Goal: Task Accomplishment & Management: Use online tool/utility

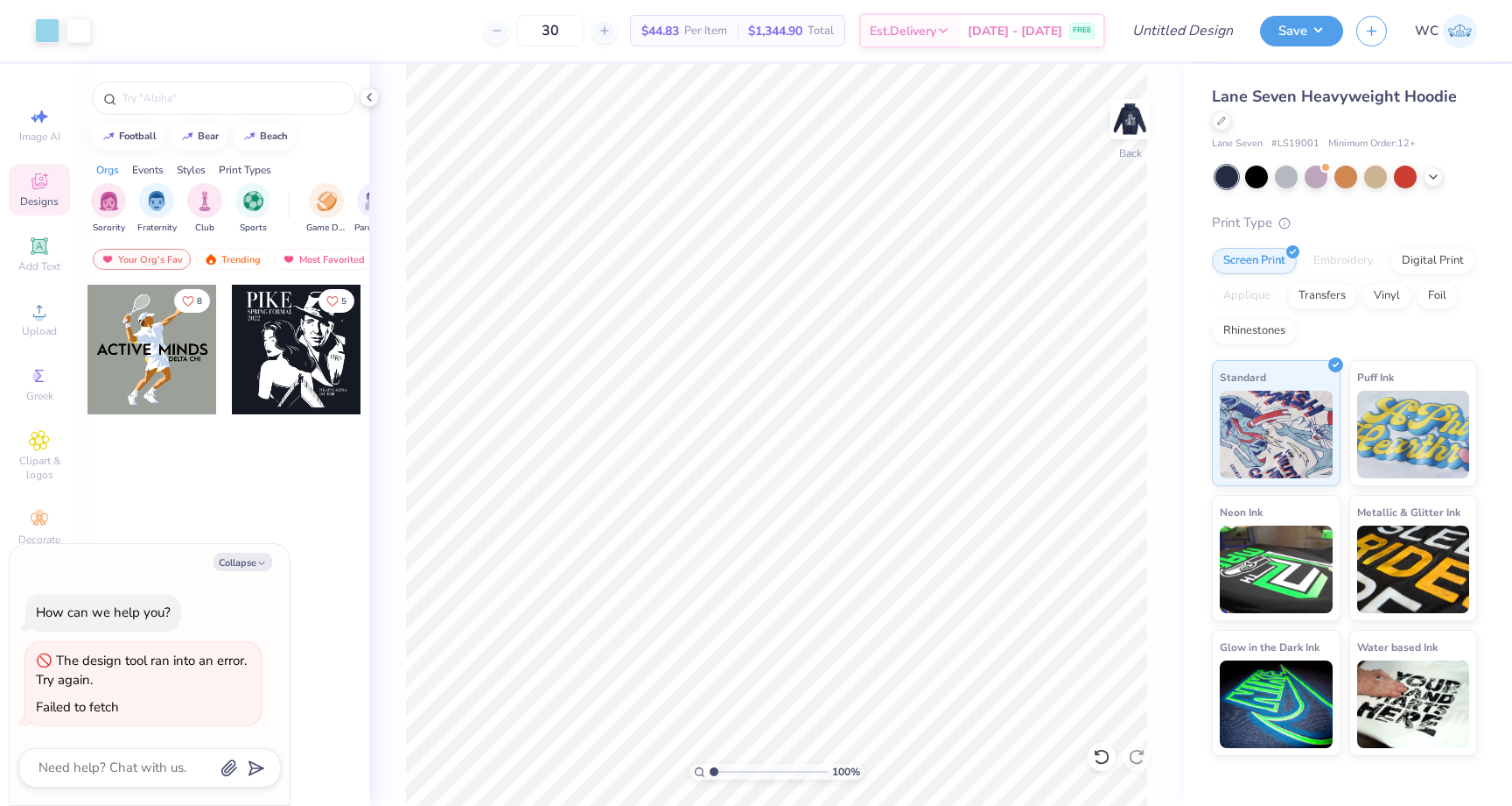
click at [1386, 95] on span "Lane Seven Heavyweight Hoodie" at bounding box center [1335, 96] width 245 height 21
click at [1432, 172] on icon at bounding box center [1433, 175] width 14 height 14
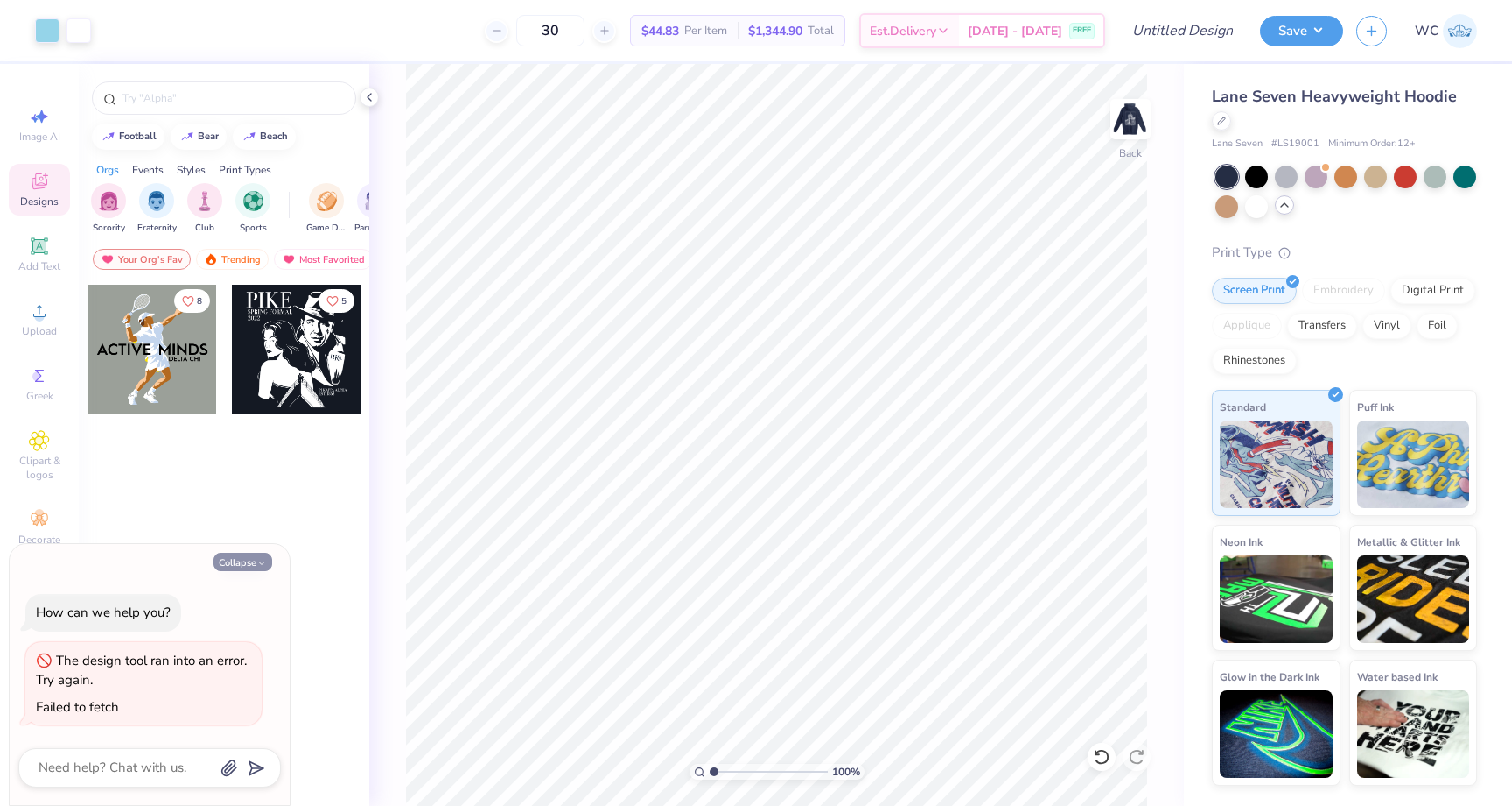
click at [253, 560] on button "Collapse" at bounding box center [242, 562] width 58 height 18
type textarea "x"
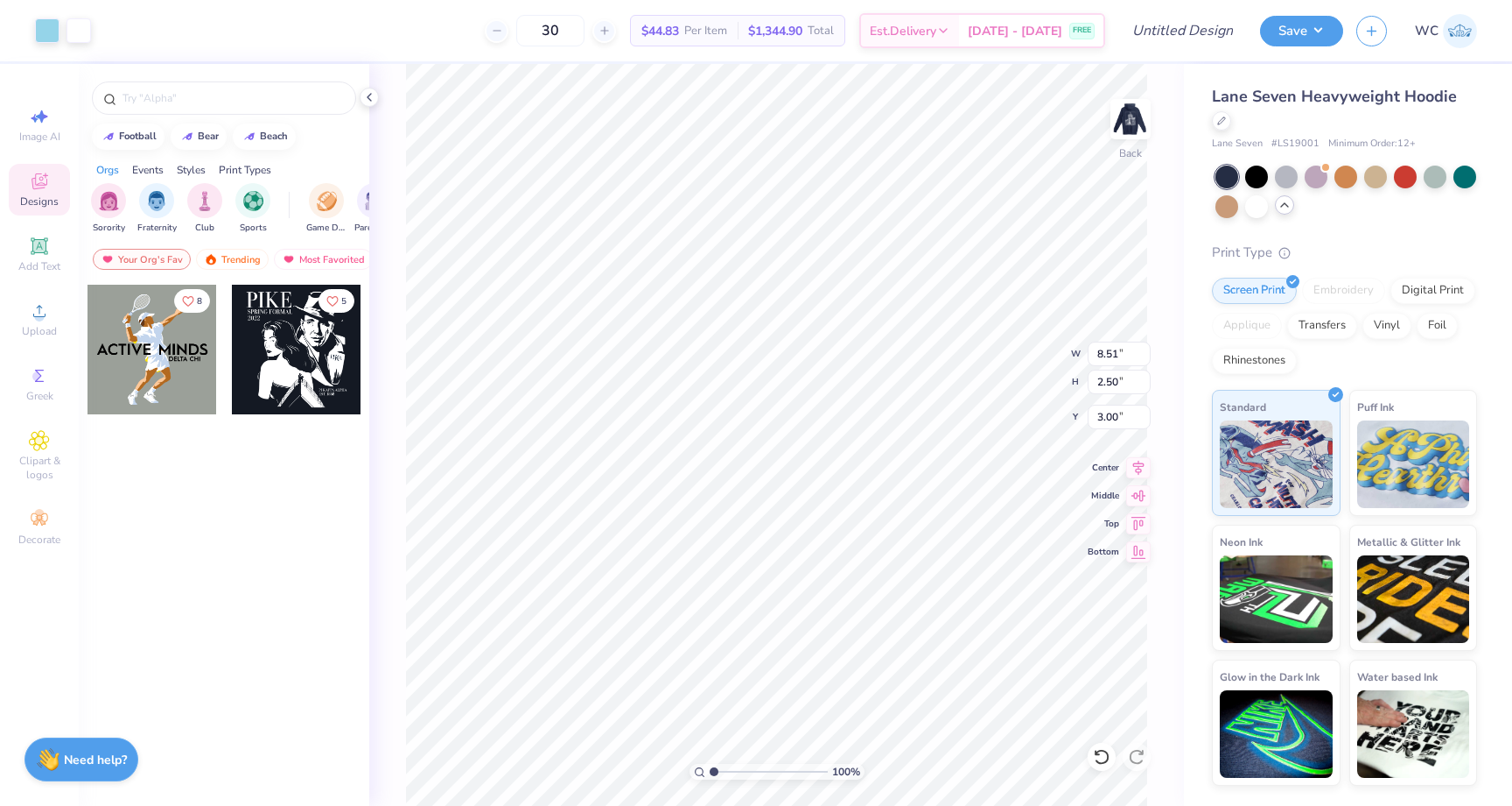
type input "7.16"
type input "2.10"
type input "6.81"
type input "2.00"
click at [1125, 121] on img at bounding box center [1131, 119] width 70 height 70
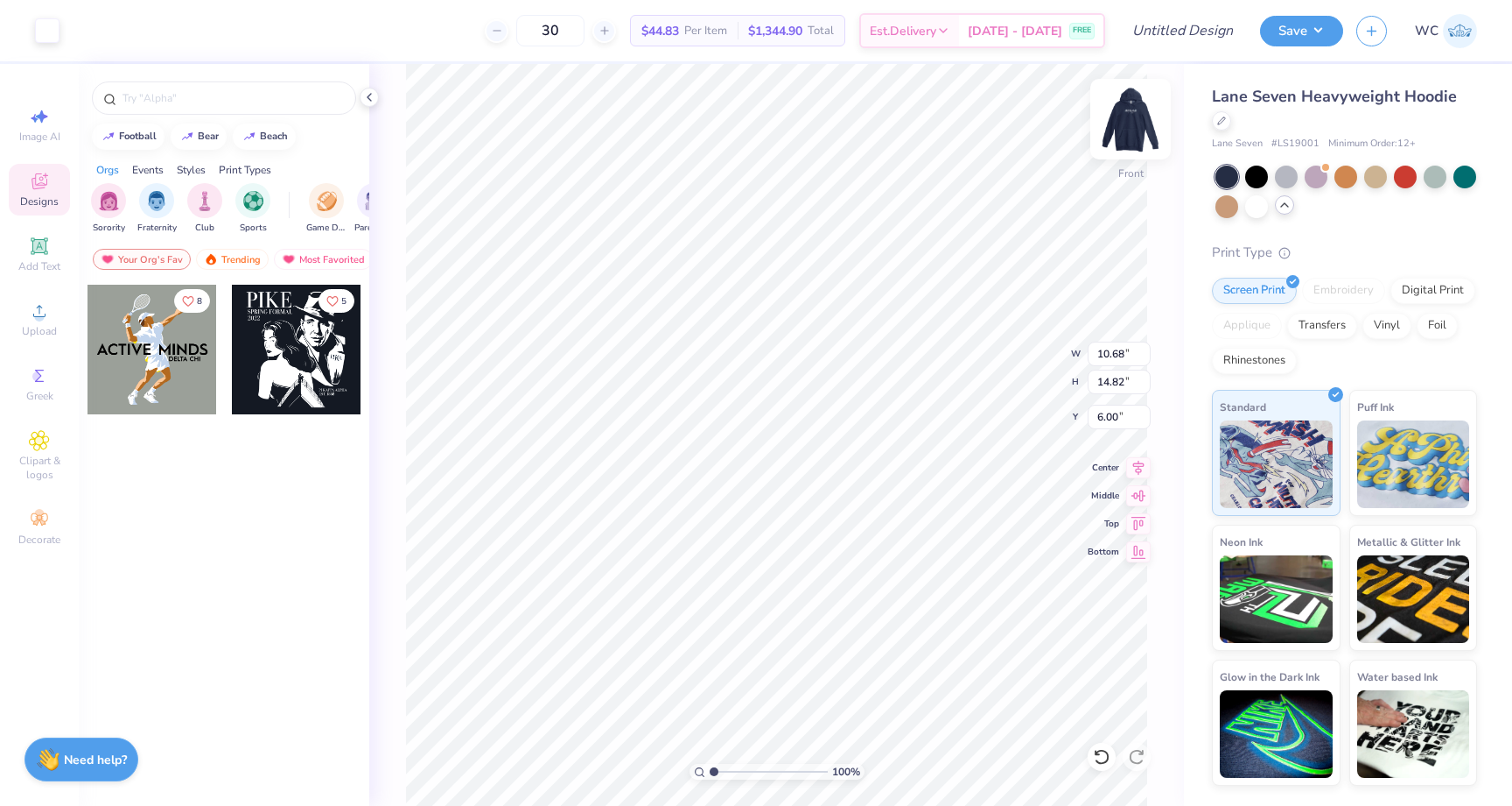
type input "10.37"
type input "14.38"
click at [1125, 113] on img at bounding box center [1131, 119] width 70 height 70
click at [1132, 112] on img at bounding box center [1131, 119] width 70 height 70
click at [1340, 67] on div "😥 Don’t lose your work." at bounding box center [1304, 81] width 166 height 50
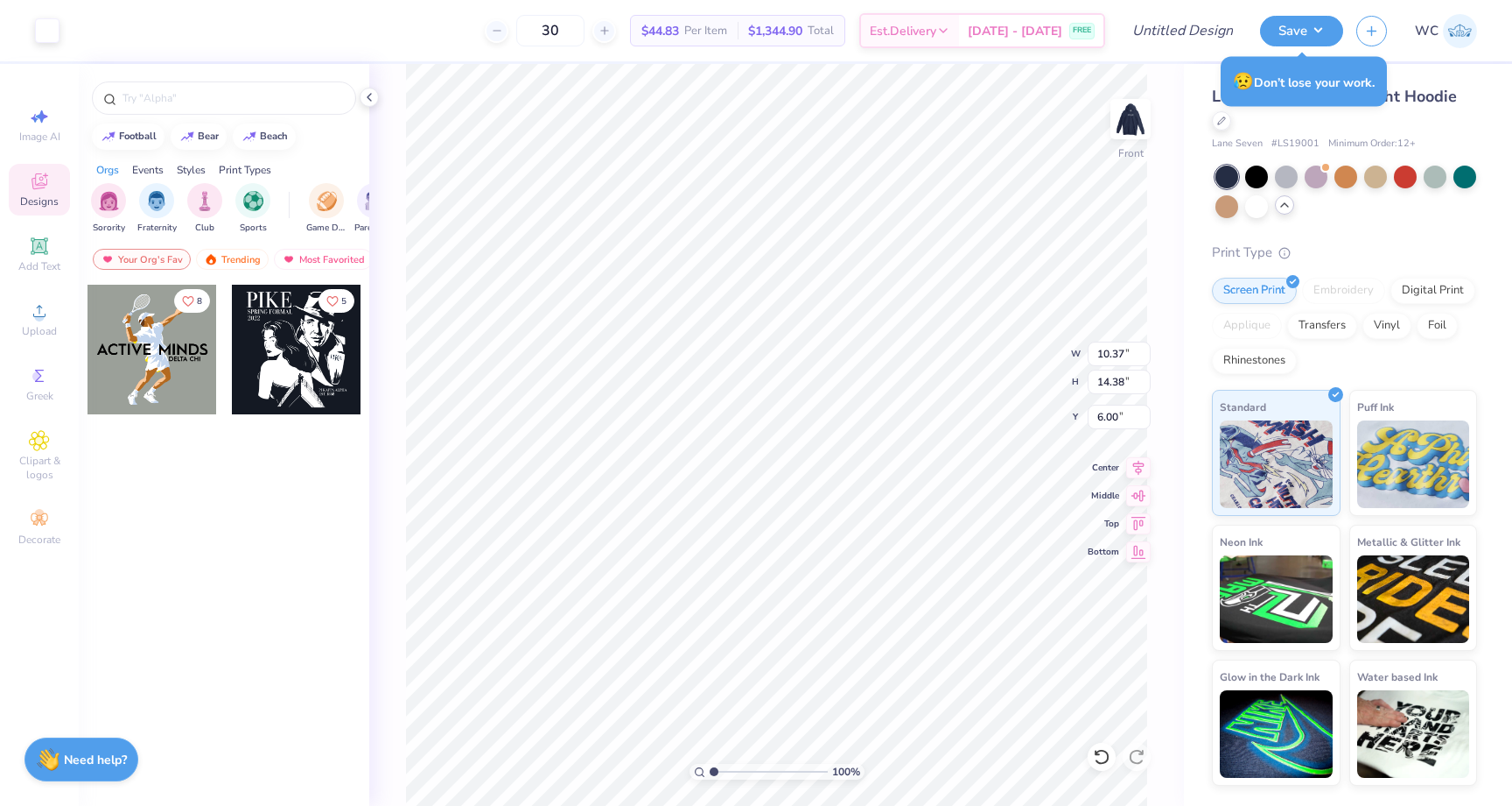
click at [1328, 109] on div "😥 Don’t lose your work." at bounding box center [1304, 82] width 177 height 60
click at [1378, 86] on div "😥 Don’t lose your work." at bounding box center [1304, 81] width 166 height 50
click at [1408, 113] on div "Lane Seven Heavyweight Hoodie" at bounding box center [1345, 108] width 266 height 48
click at [1327, 84] on div "😥 Don’t lose your work." at bounding box center [1304, 81] width 166 height 50
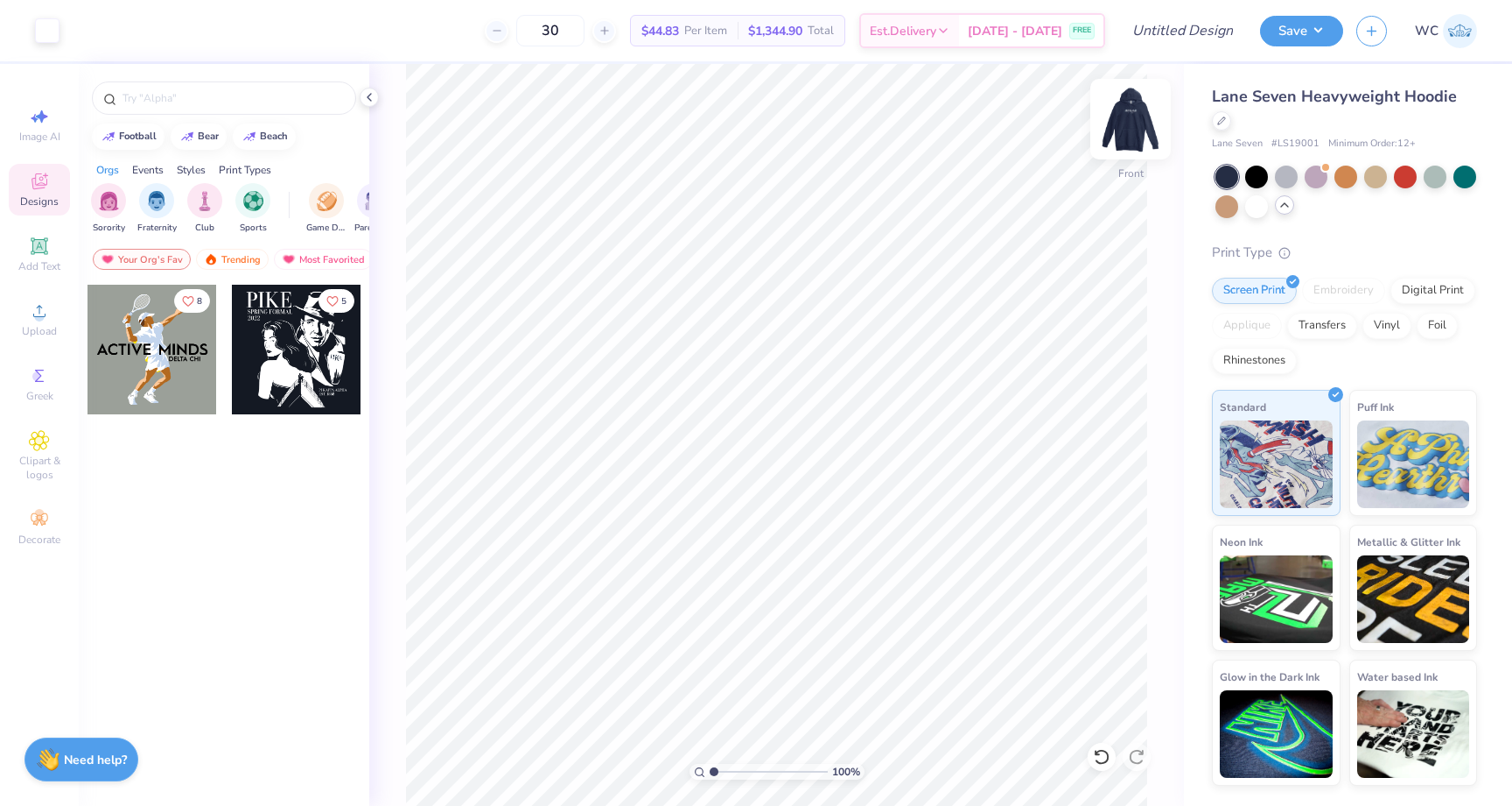
click at [1134, 126] on img at bounding box center [1131, 119] width 70 height 70
type input "3.94"
type input "1.16"
type input "4.38"
type input "1.29"
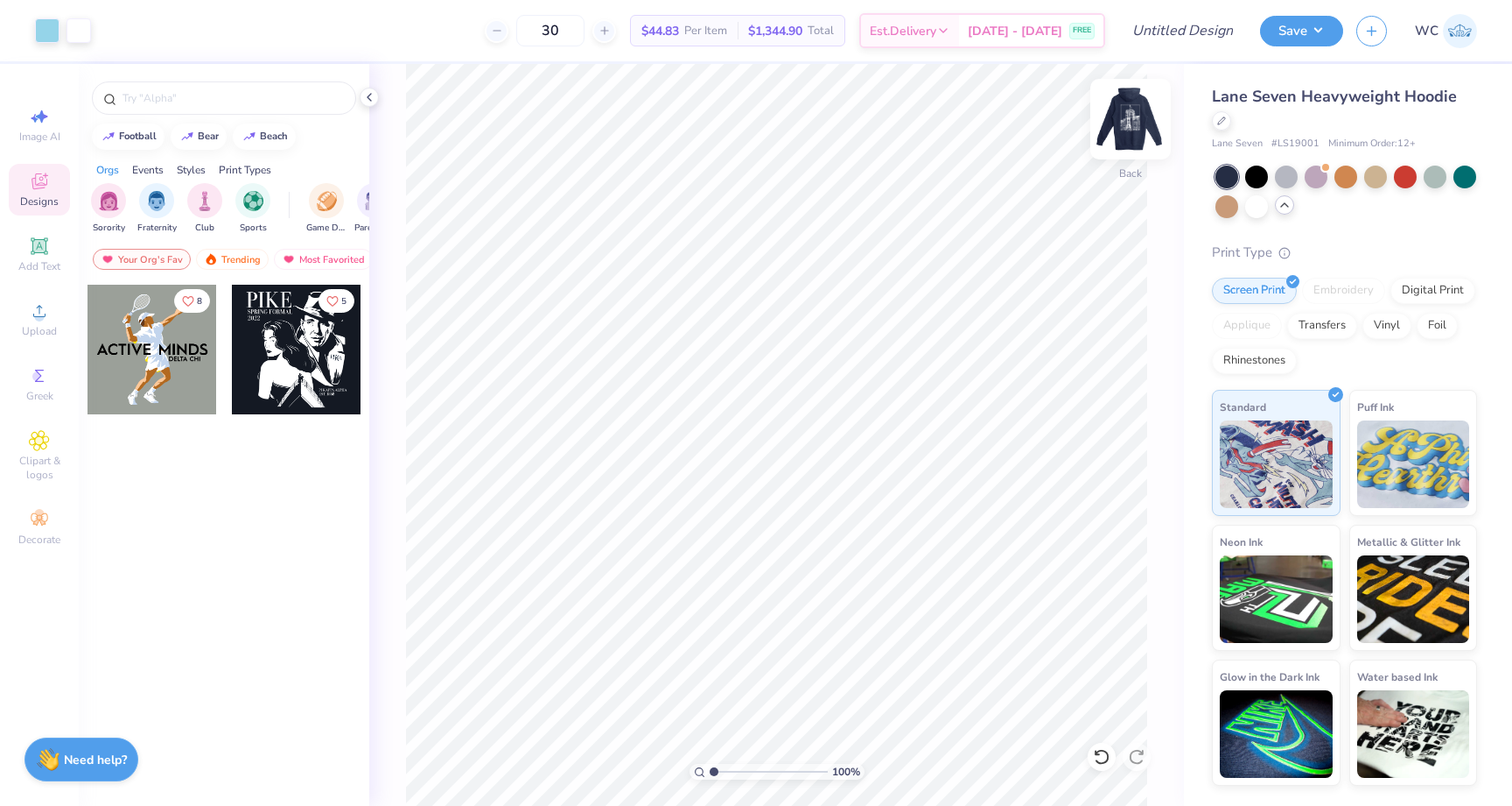
click at [1123, 133] on img at bounding box center [1131, 119] width 70 height 70
click at [1132, 127] on img at bounding box center [1131, 119] width 70 height 70
drag, startPoint x: 1278, startPoint y: 140, endPoint x: 1316, endPoint y: 140, distance: 38.0
click at [1316, 140] on div "Lane Seven # LS19001 Minimum Order: 12 +" at bounding box center [1345, 143] width 266 height 15
copy span "LS19001"
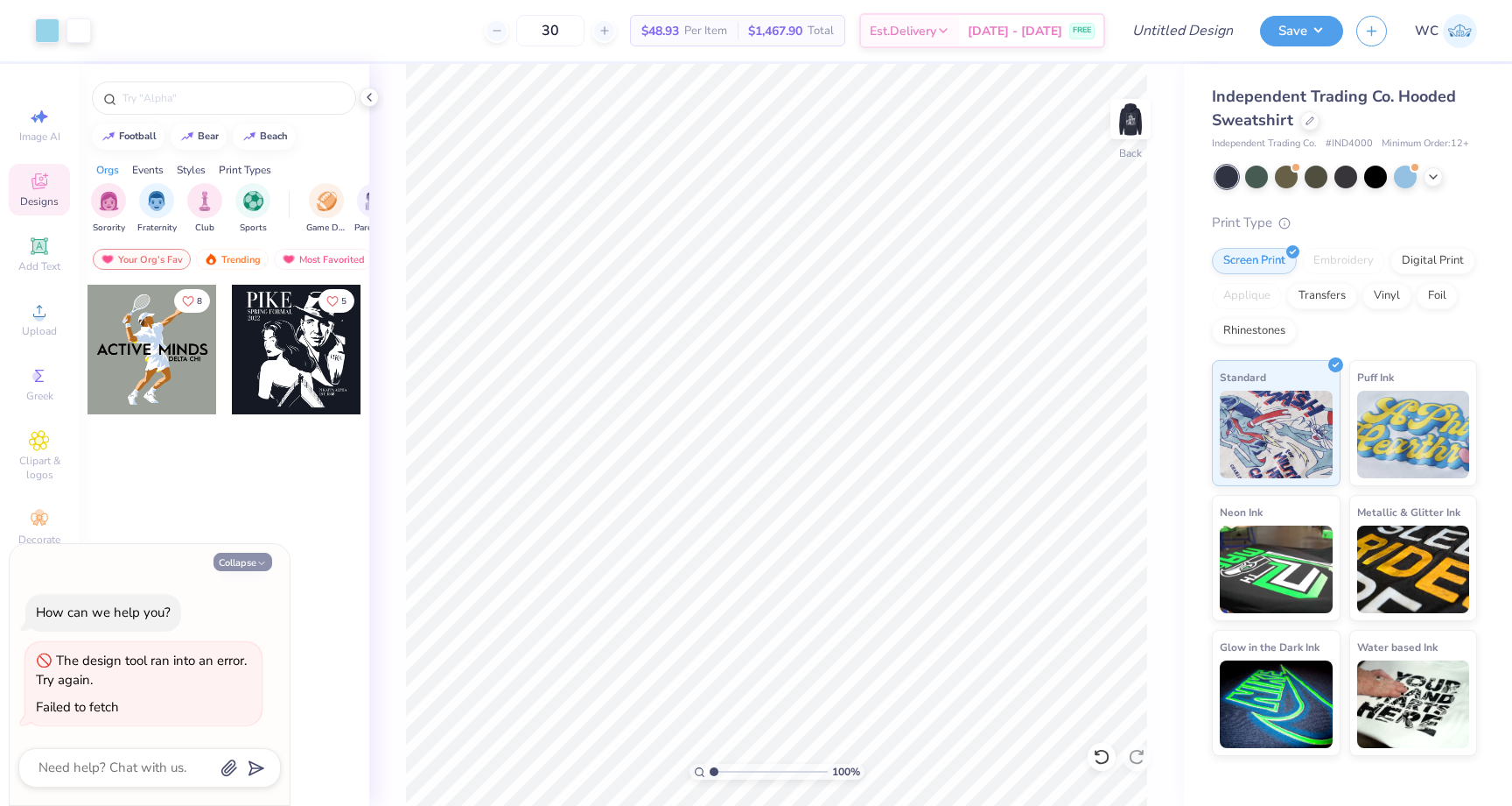
click at [260, 553] on button "Collapse" at bounding box center [242, 562] width 58 height 18
type textarea "x"
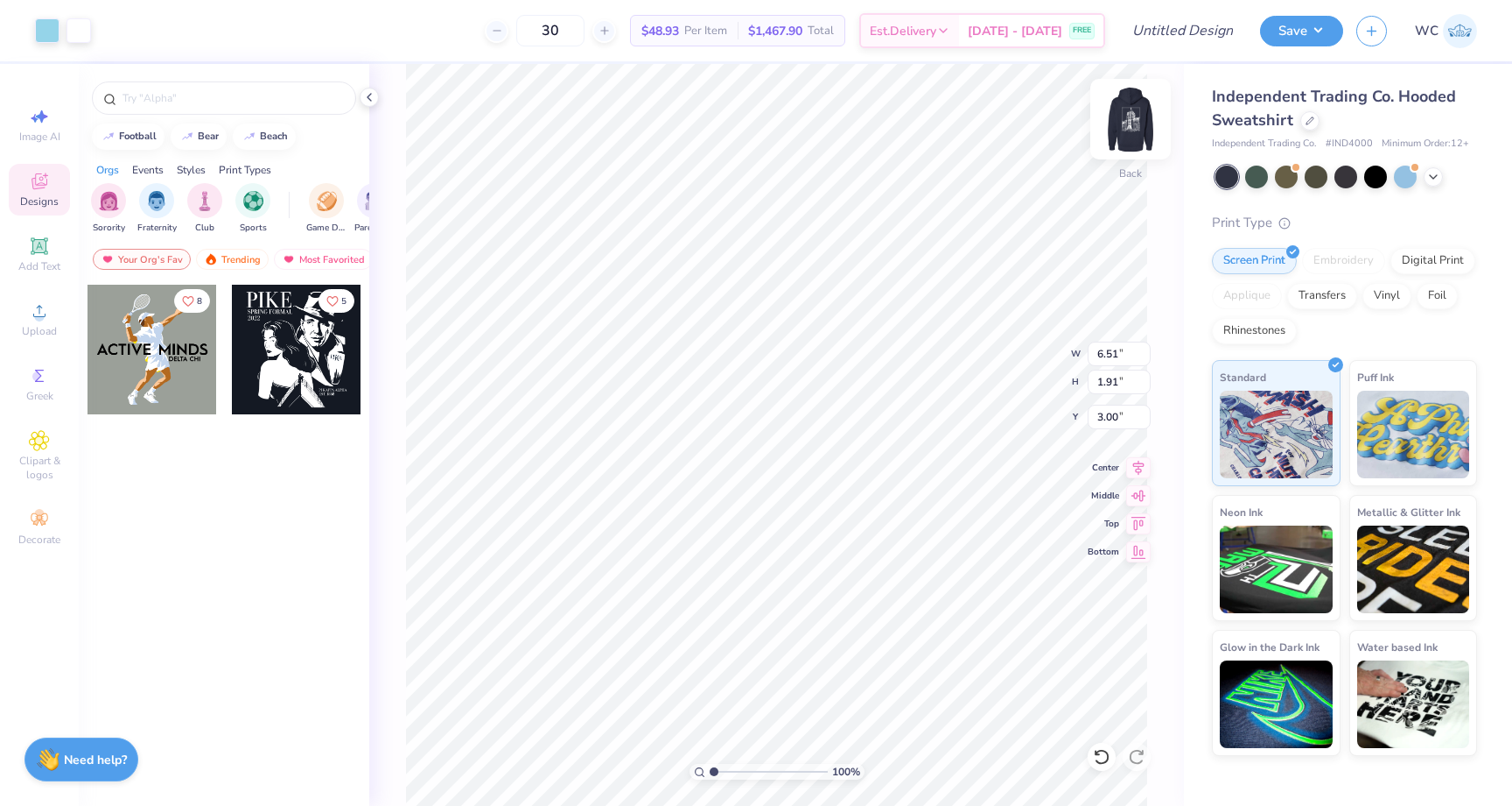
click at [1135, 128] on img at bounding box center [1131, 119] width 70 height 70
click at [1133, 114] on img at bounding box center [1131, 119] width 70 height 70
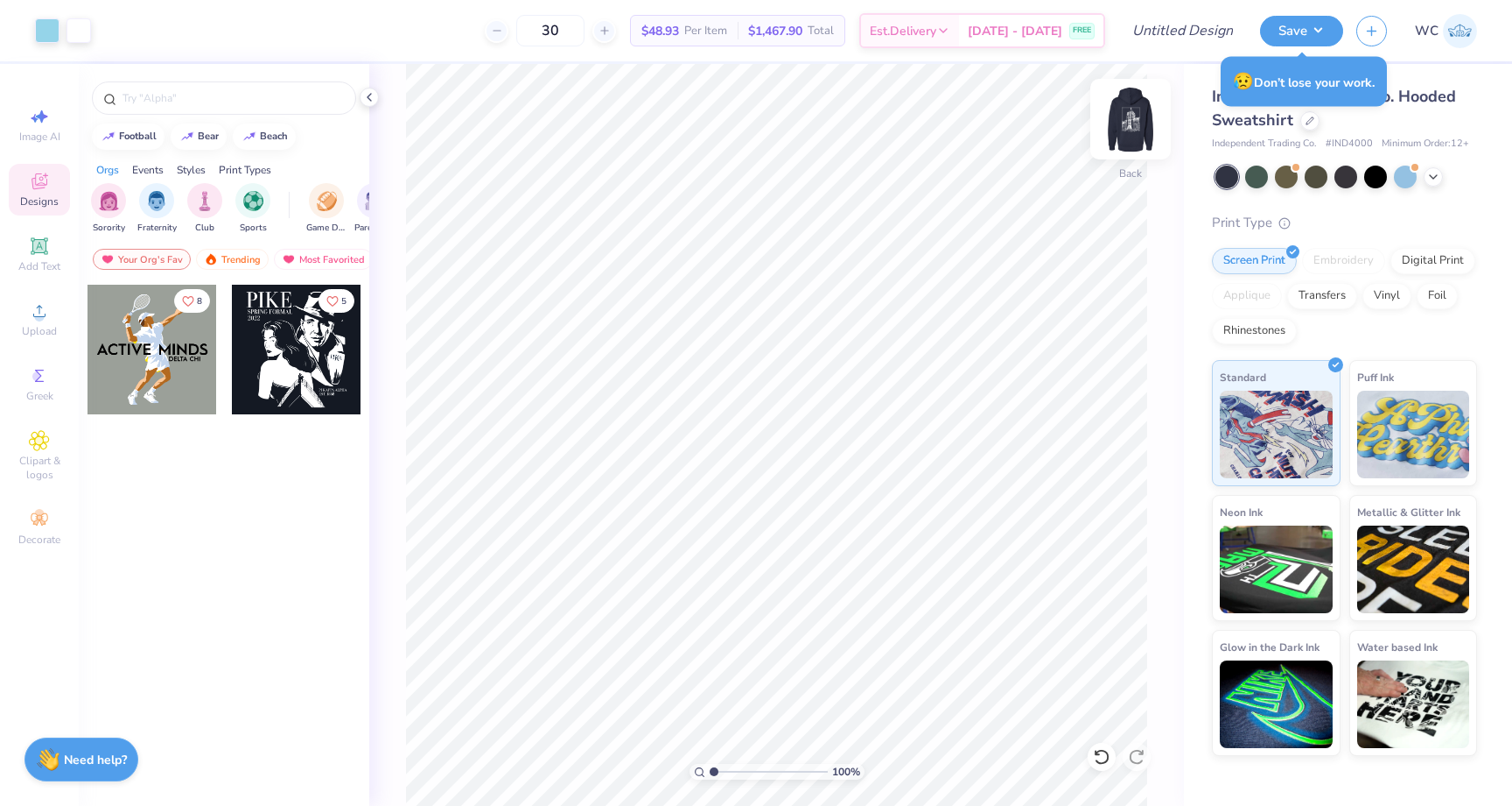
click at [1134, 109] on img at bounding box center [1131, 119] width 70 height 70
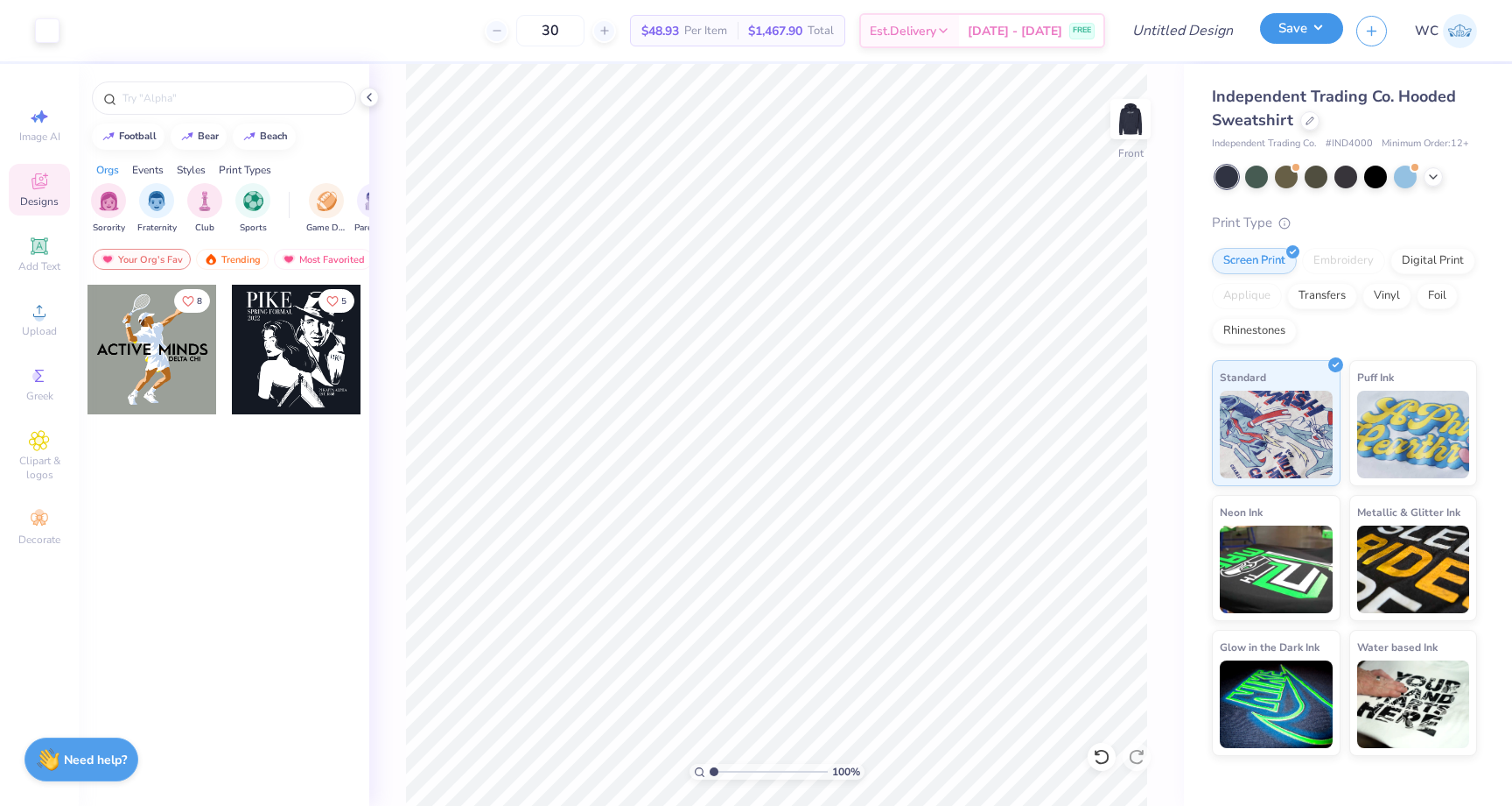
click at [1272, 25] on button "Save" at bounding box center [1301, 27] width 83 height 30
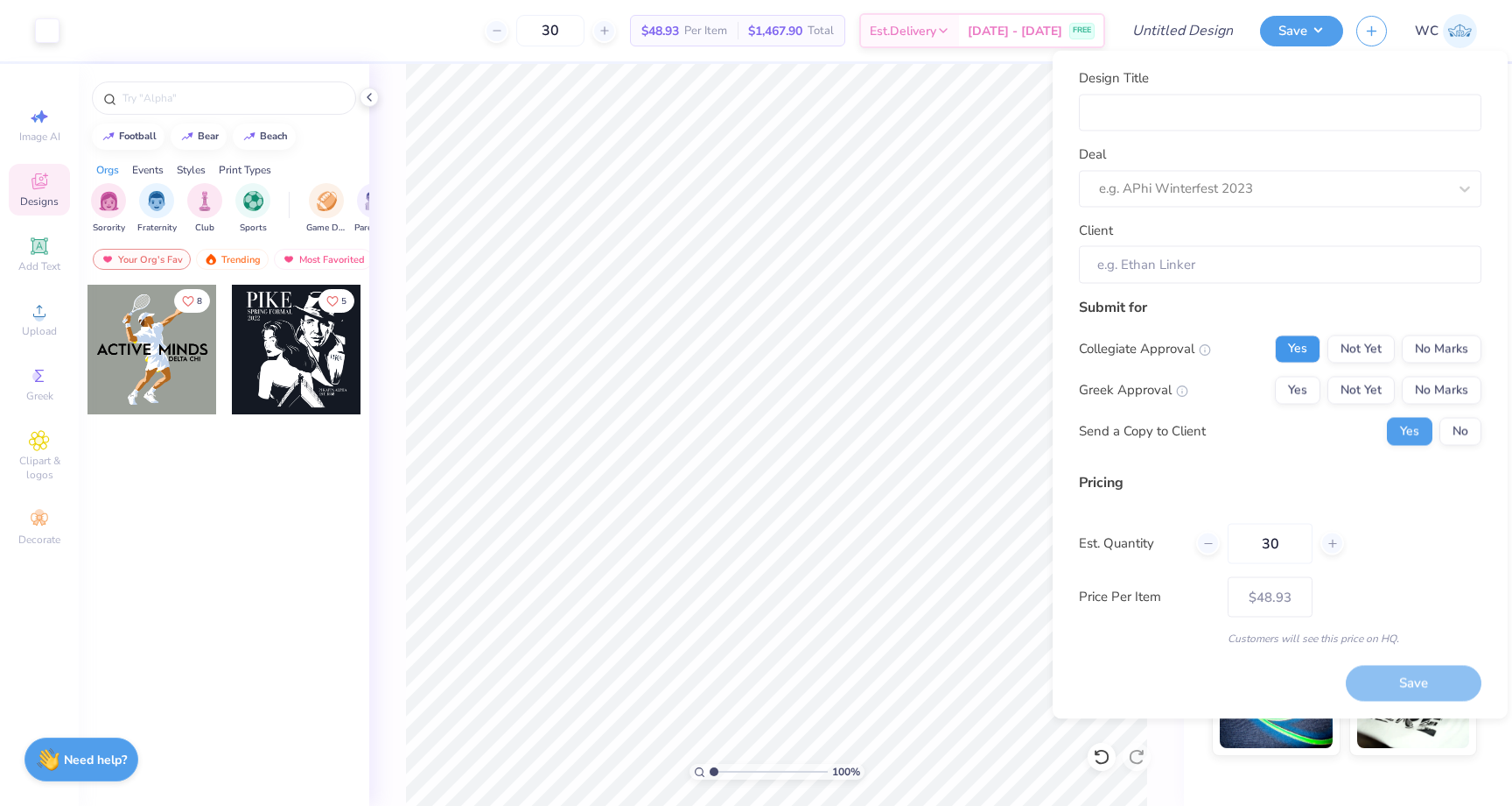
click at [1291, 354] on button "Yes" at bounding box center [1298, 348] width 46 height 28
click at [1433, 385] on button "No Marks" at bounding box center [1442, 389] width 80 height 28
type input "$48.93"
click at [1232, 134] on div "Design Title Deal e.g. APhi Winterfest 2023 Client" at bounding box center [1280, 175] width 403 height 215
click at [1225, 128] on input "Design Title" at bounding box center [1280, 112] width 403 height 38
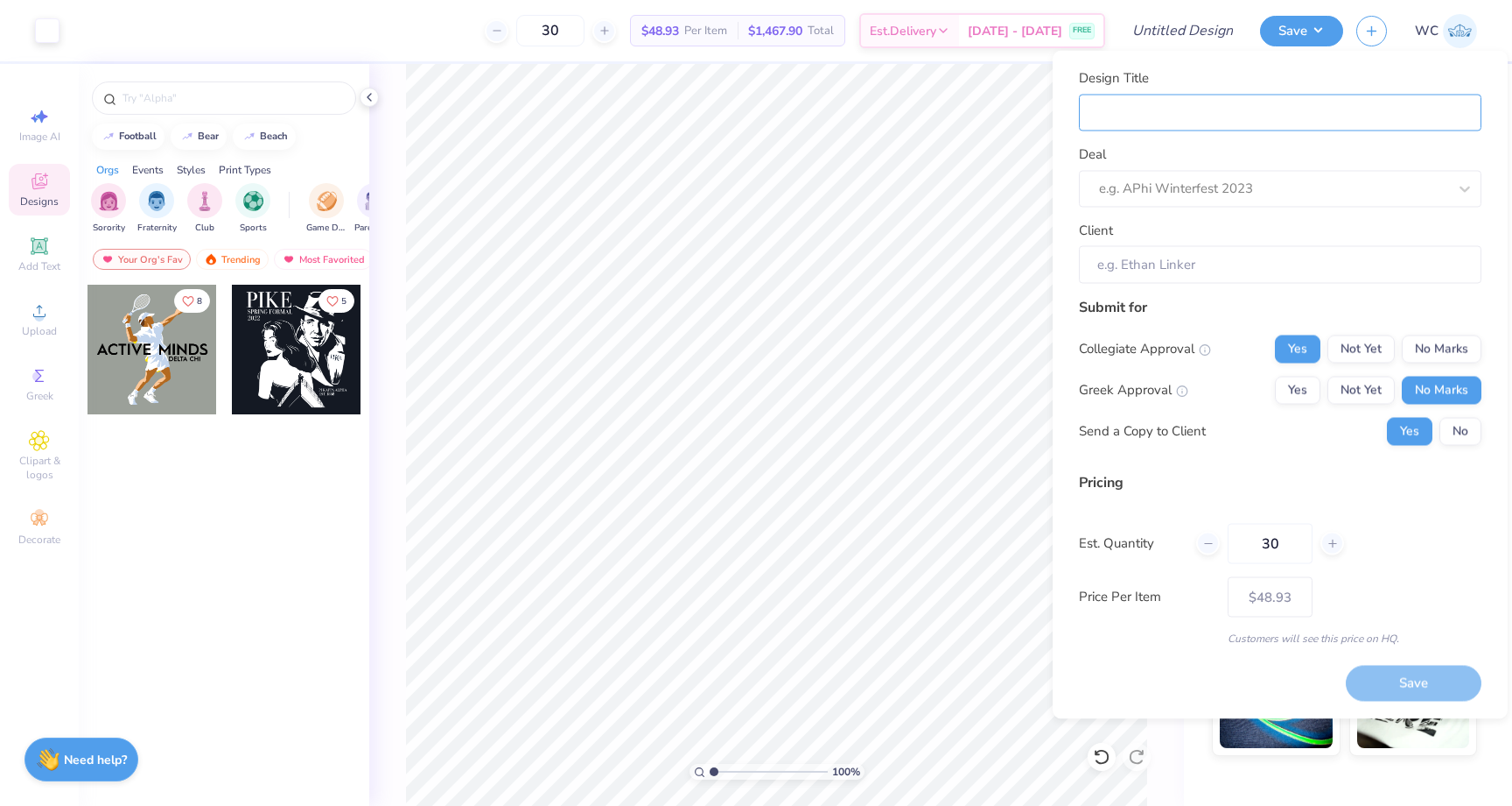
type input "A"
type input "At"
type input "Atl"
type input "Atla"
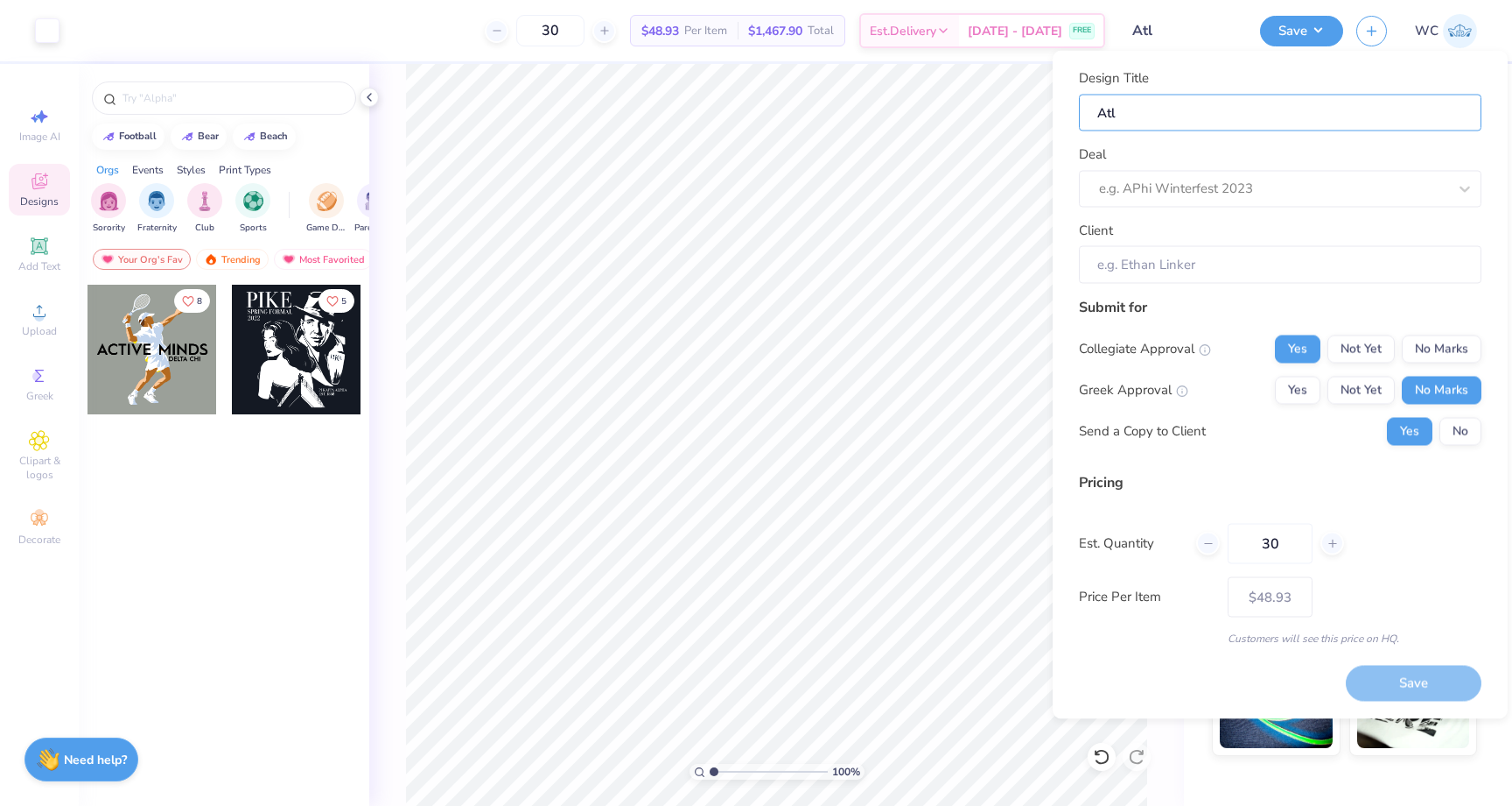
type input "Atla"
type input "Atlas"
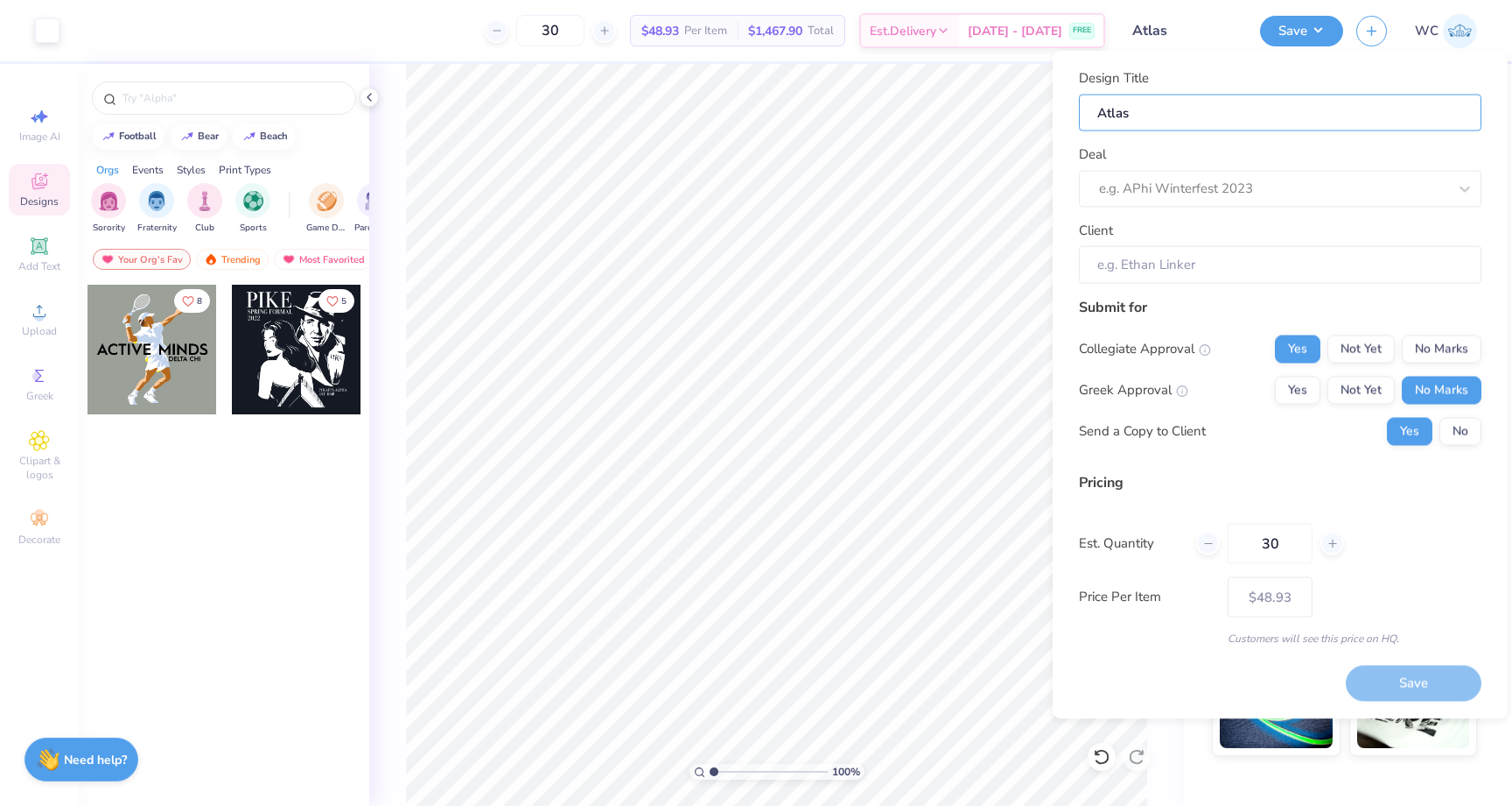
type input "Atlas F"
type input "Atlas F'"
type input "Atlas F'2"
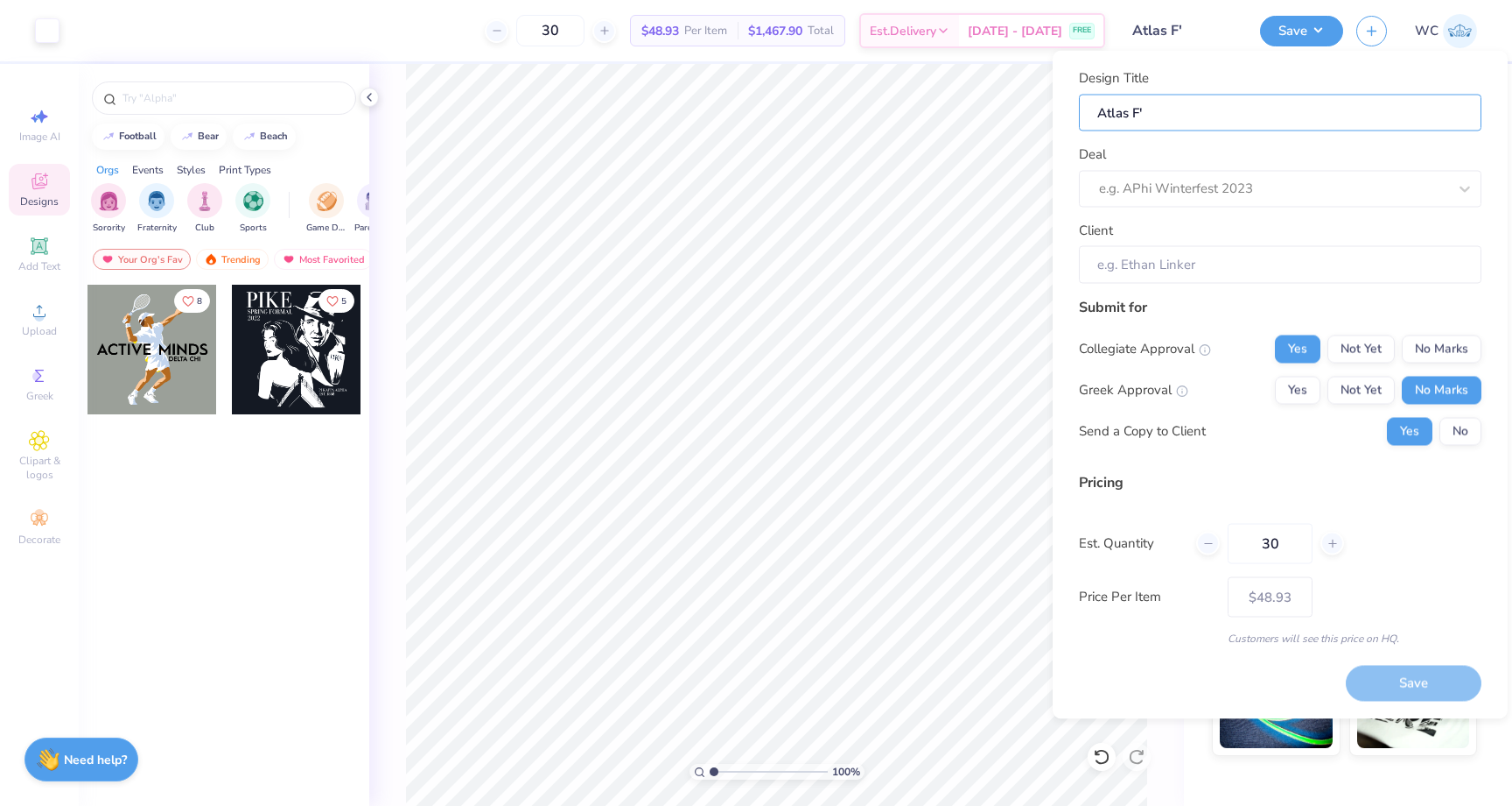
type input "Atlas F'2"
type input "Atlas F'25"
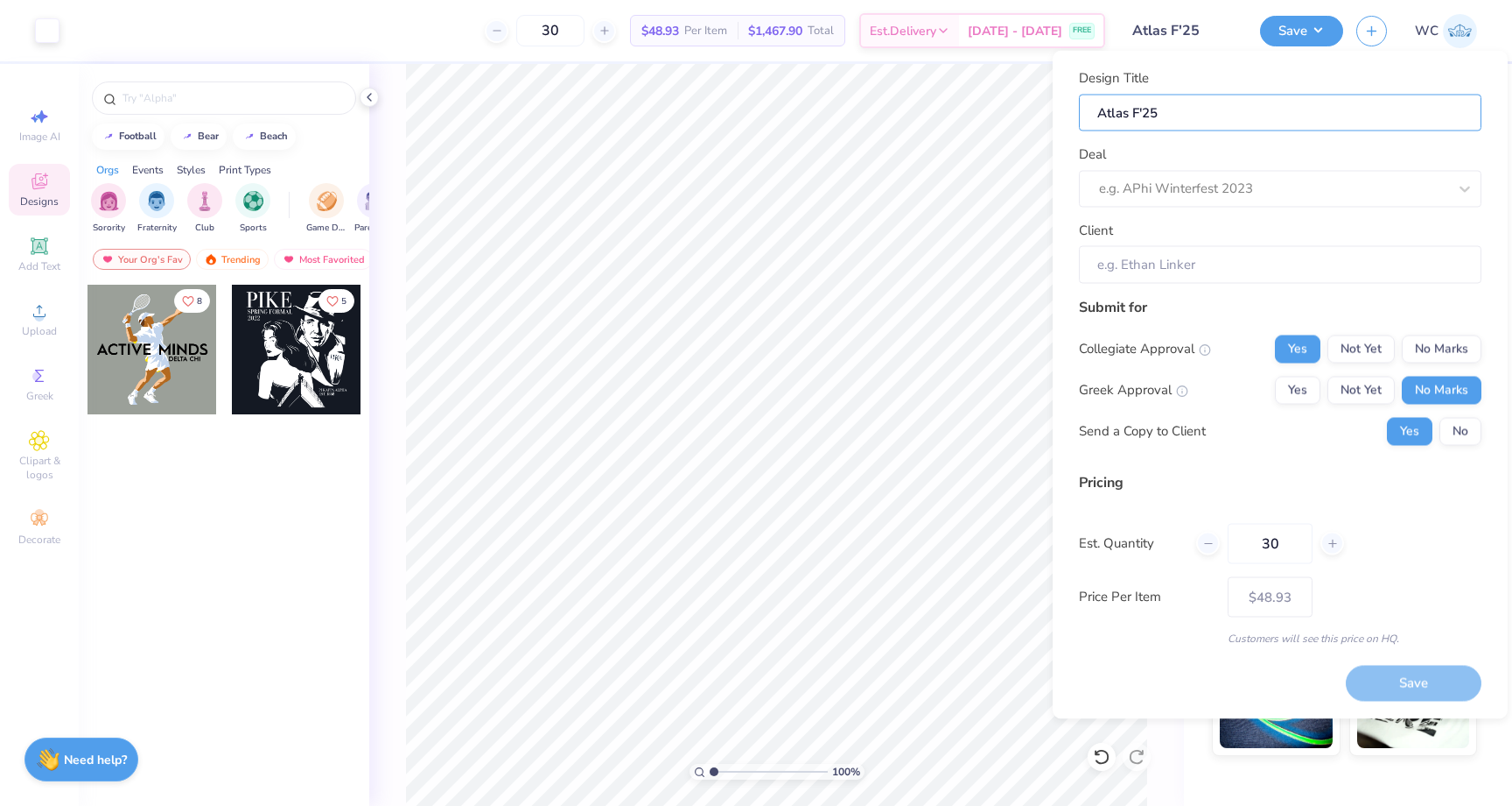
type input "Atlas F'25 H"
type input "Atlas F'25 Ho"
type input "Atlas F'25 Hoo"
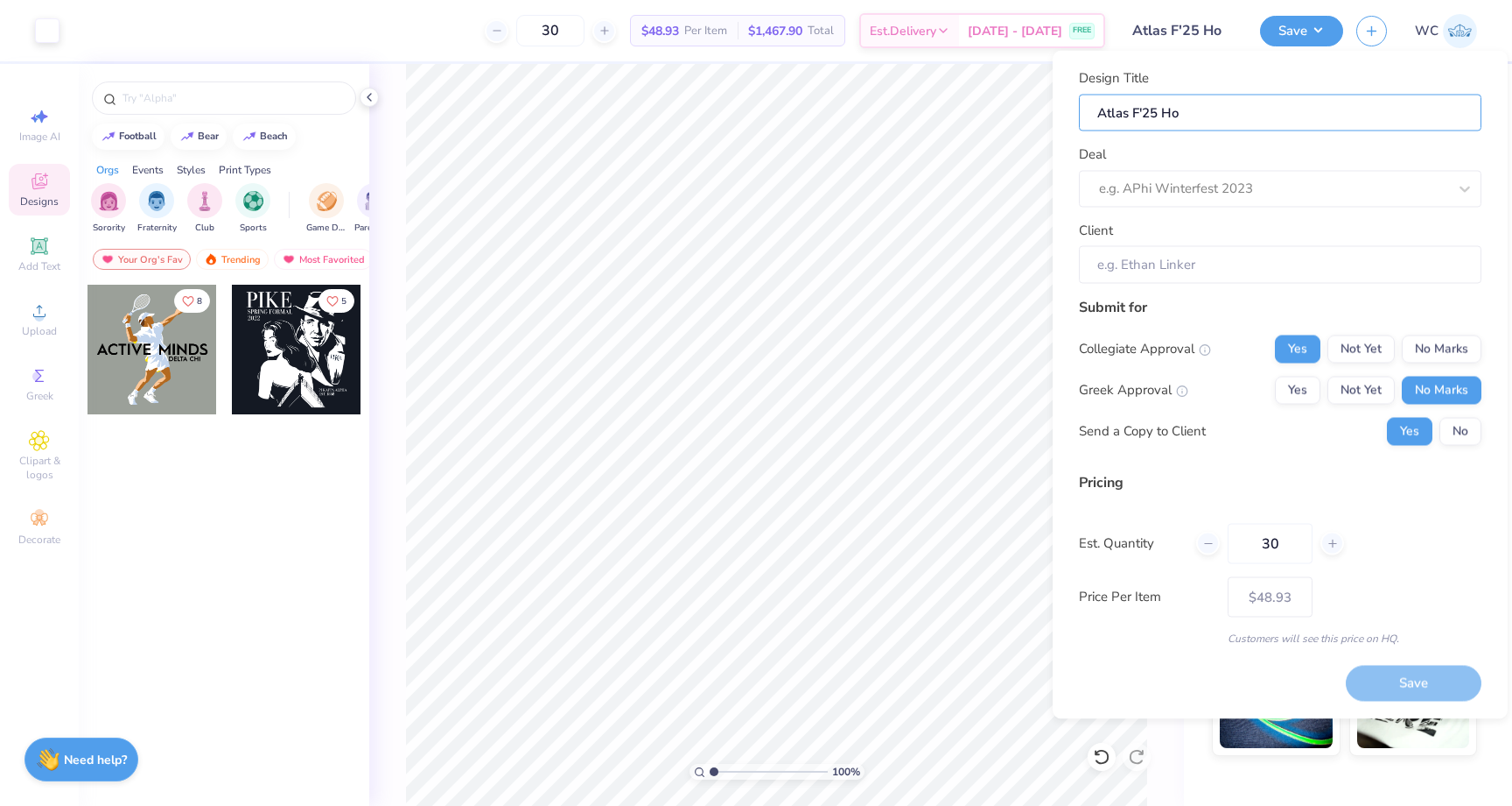
type input "Atlas F'25 Hoo"
type input "Atlas F'25 Hood"
type input "Atlas F'25 Hoodi"
type input "Atlas F'25 Hoodie"
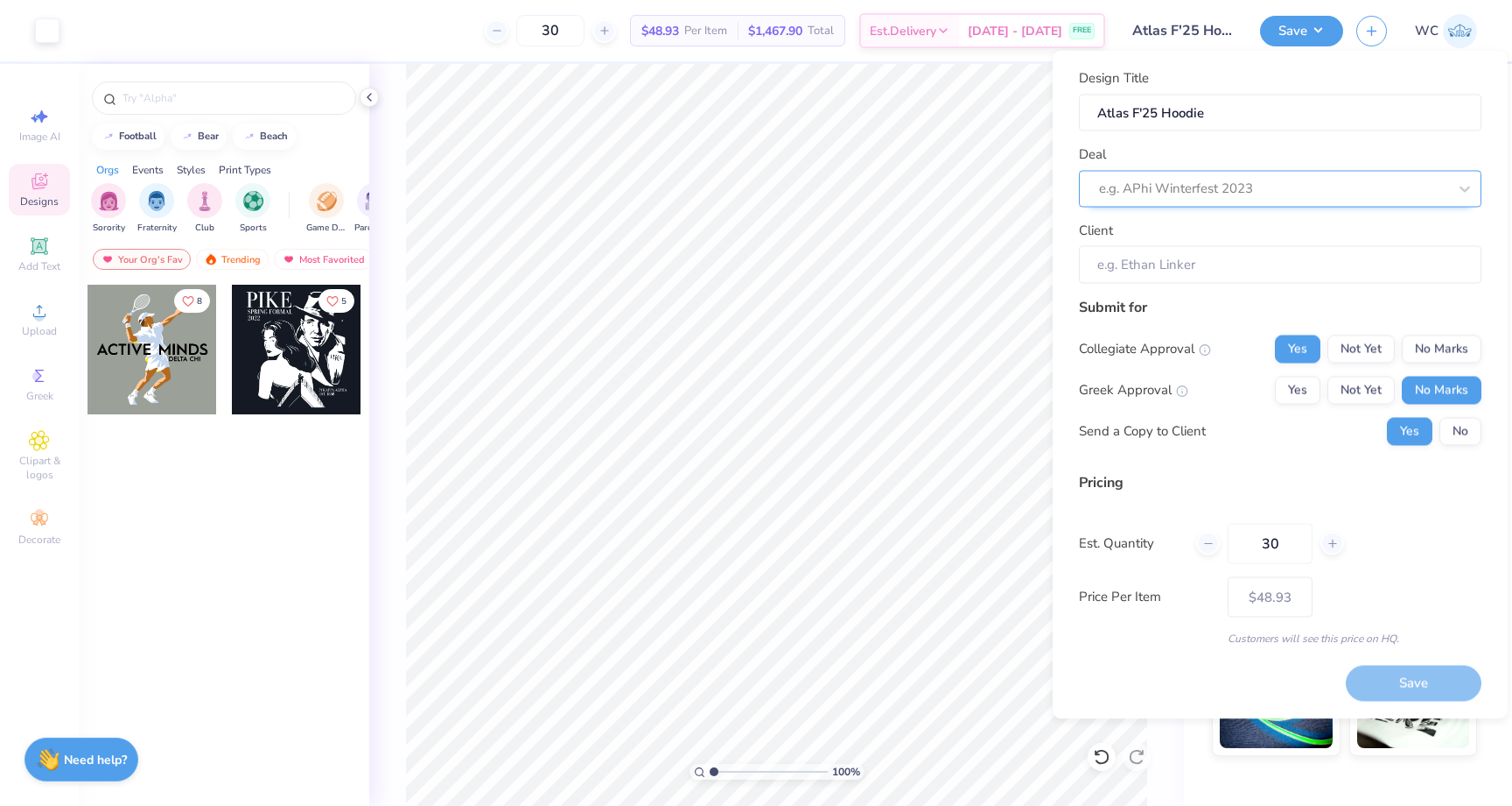
click at [1183, 193] on div at bounding box center [1274, 189] width 348 height 23
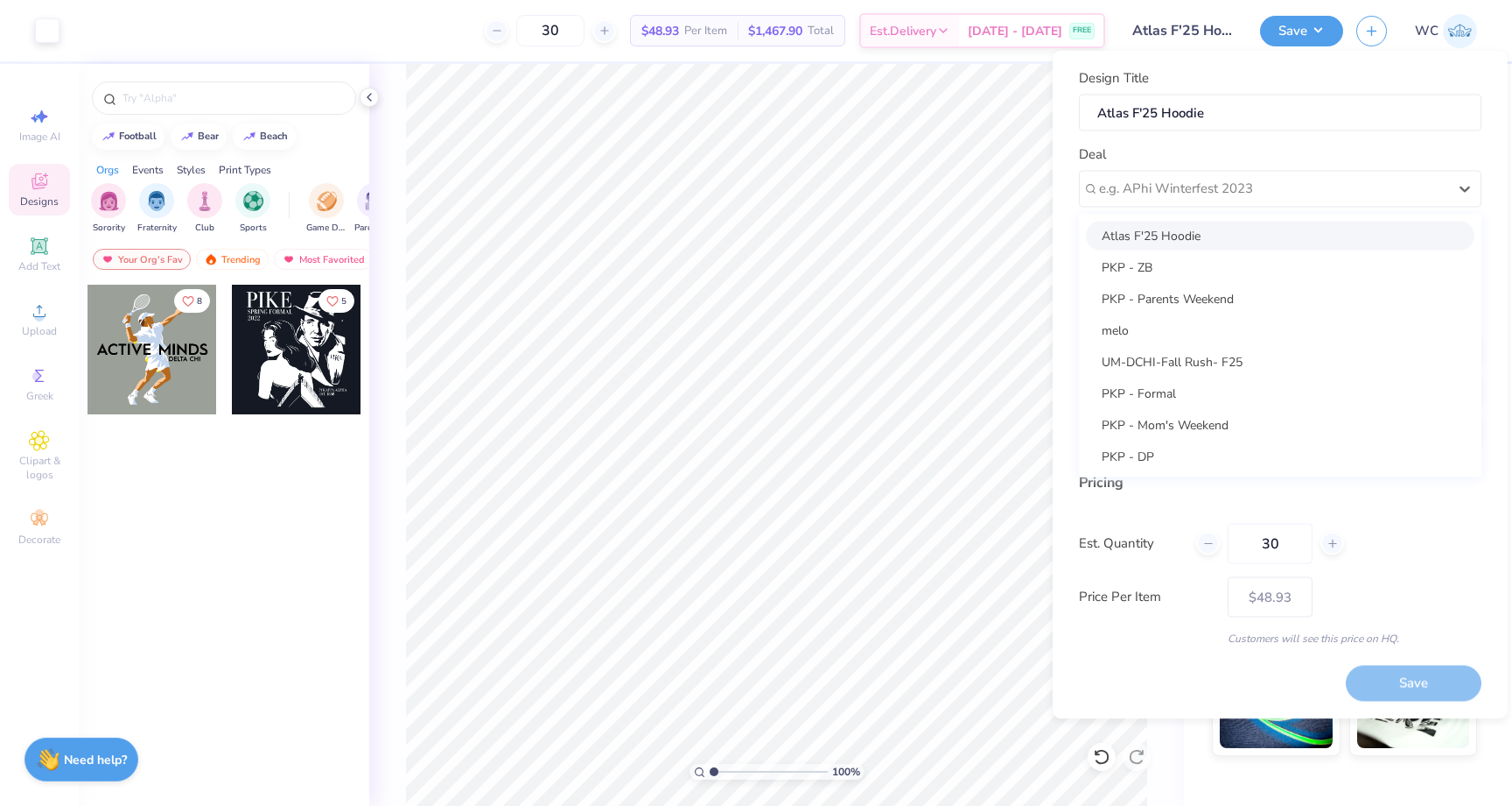
click at [1189, 231] on div "Atlas F'25 Hoodie" at bounding box center [1279, 236] width 388 height 29
type input "Erika Yee"
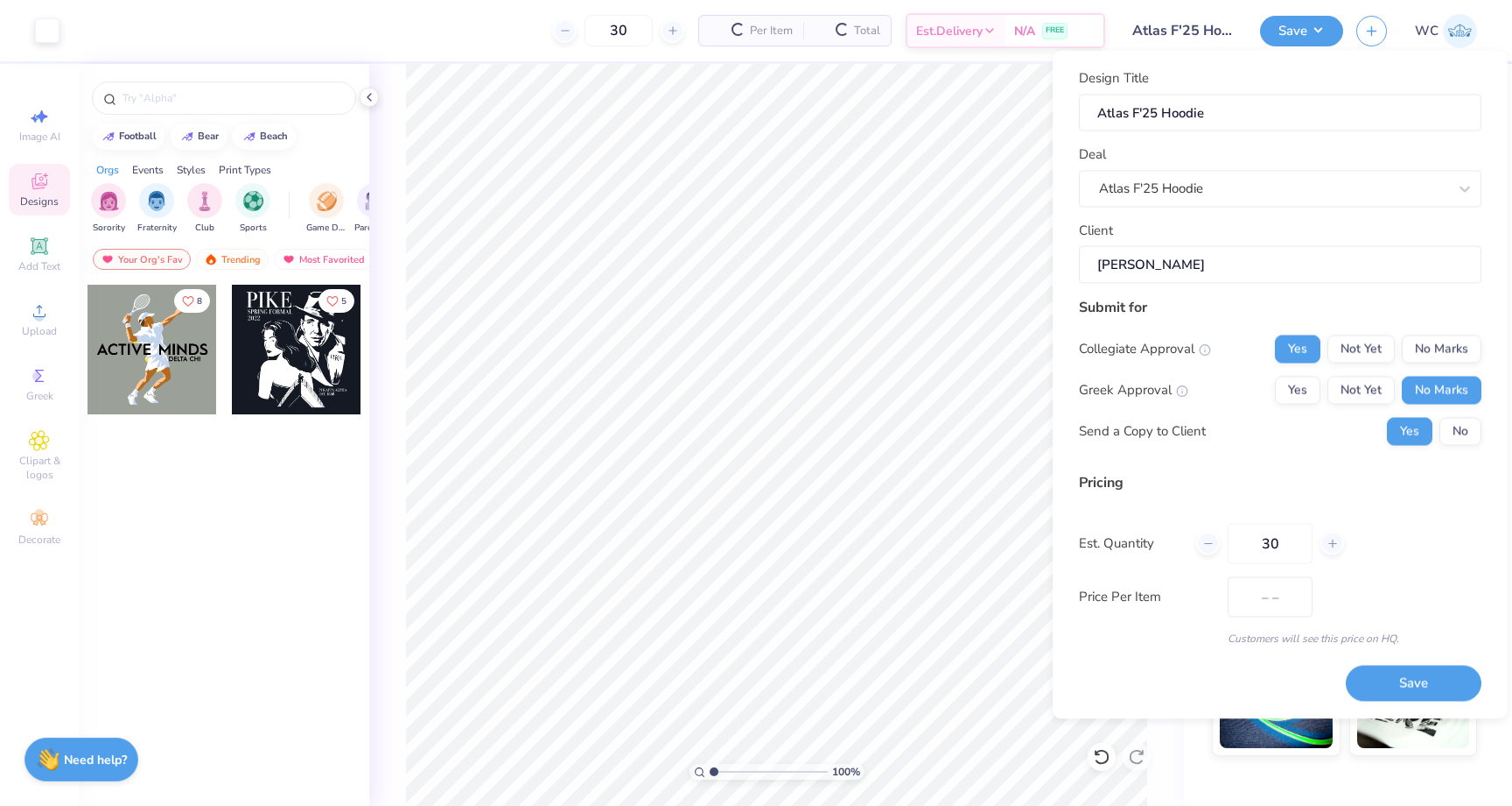
type input "$61.92"
drag, startPoint x: 1218, startPoint y: 114, endPoint x: 1070, endPoint y: 95, distance: 149.2
click at [1070, 96] on div "Design Title Atlas F'25 Hoodie Deal Atlas F'25 Hoodie Client Erika Yee Submit f…" at bounding box center [1280, 385] width 455 height 668
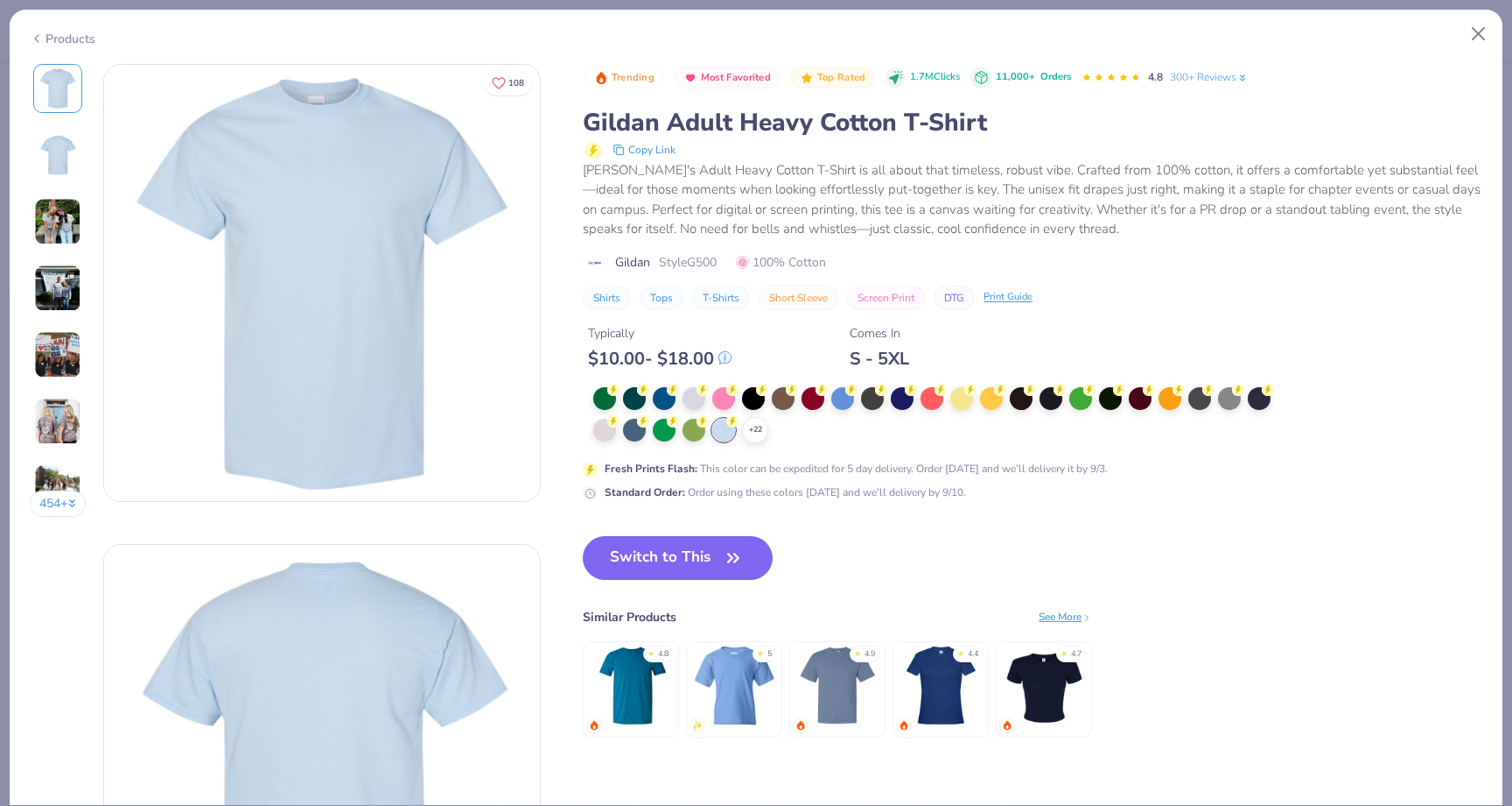
scroll to position [18, 0]
click at [62, 55] on div "Products 454 + 108 PW Pi Beta Phi, [GEOGRAPHIC_DATA][US_STATE] AU [GEOGRAPHIC_D…" at bounding box center [756, 407] width 1494 height 797
click at [62, 40] on div "Products" at bounding box center [62, 39] width 65 height 18
type textarea "x"
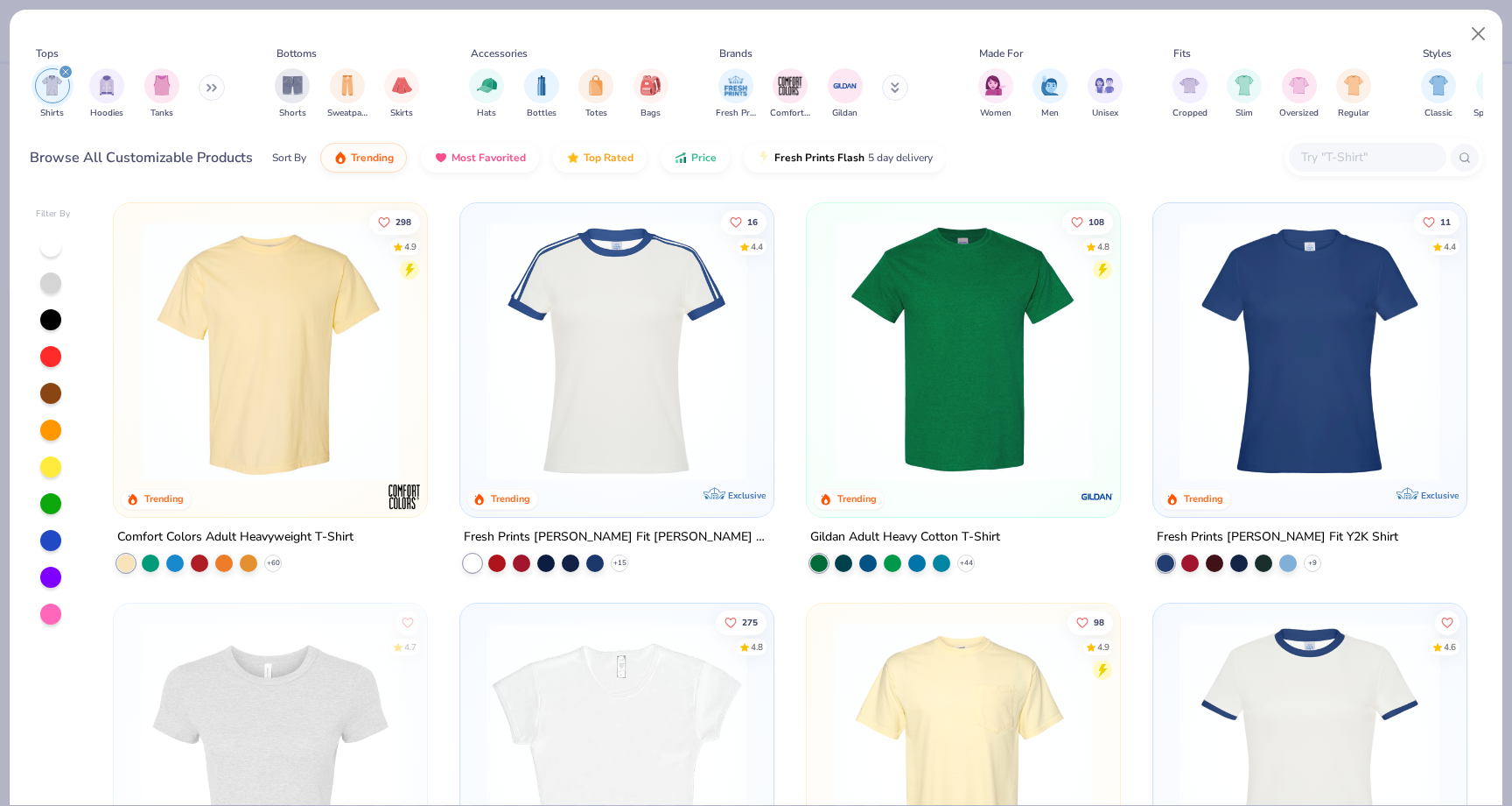
click at [1380, 161] on input "text" at bounding box center [1367, 157] width 135 height 20
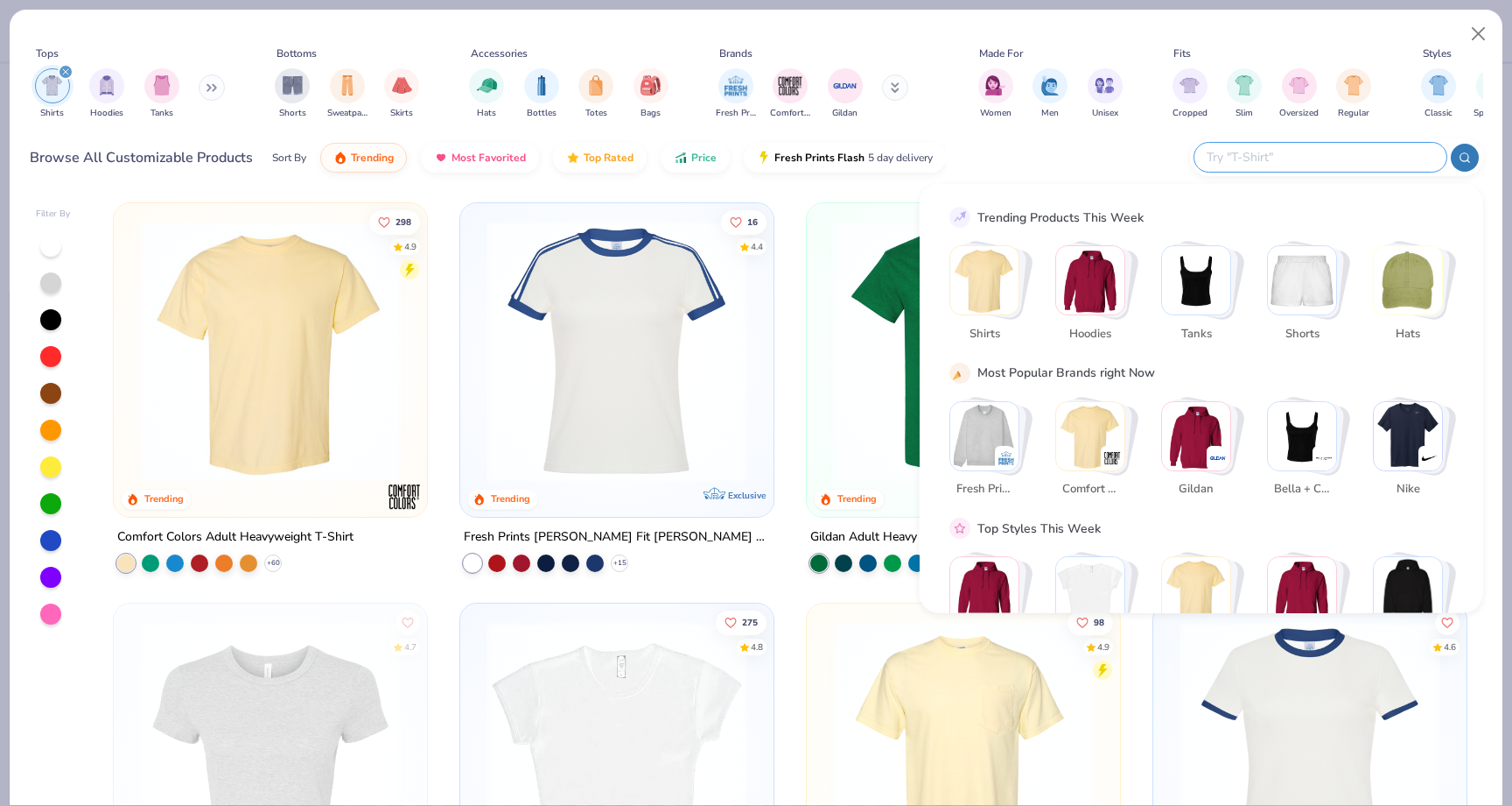
paste input "LS19001"
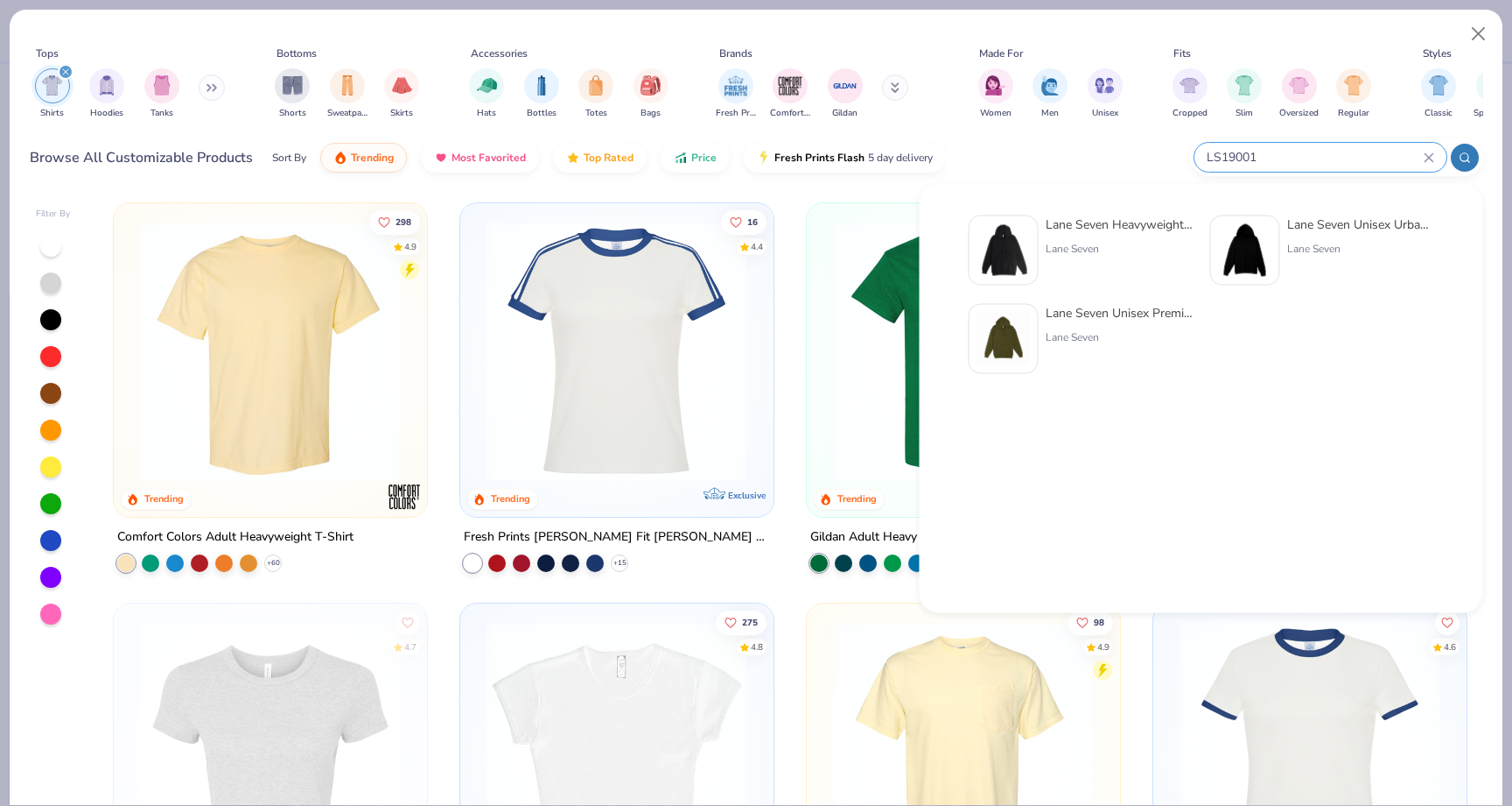
type input "LS19001"
click at [1015, 241] on img at bounding box center [1004, 250] width 54 height 55
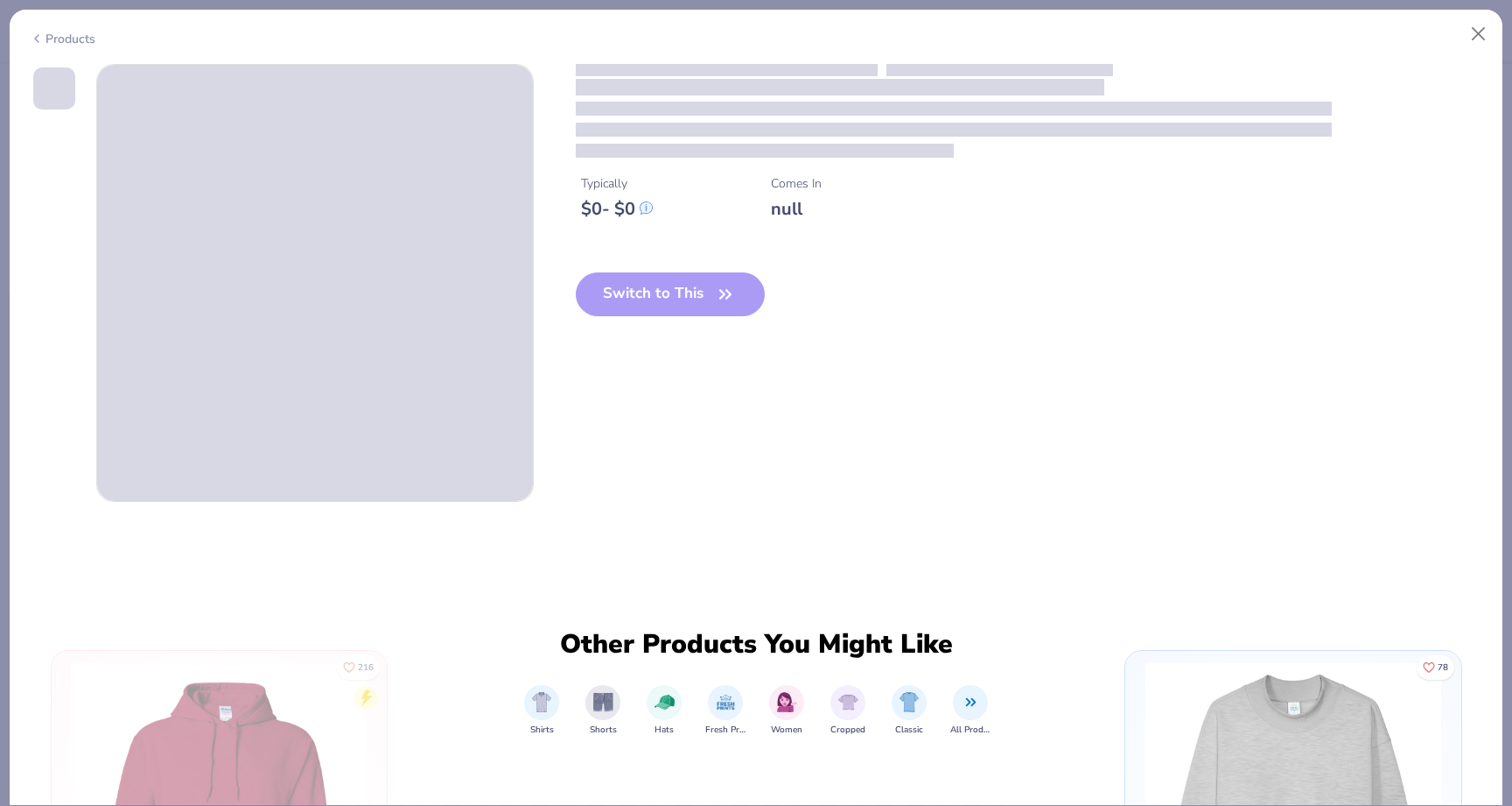
type textarea "x"
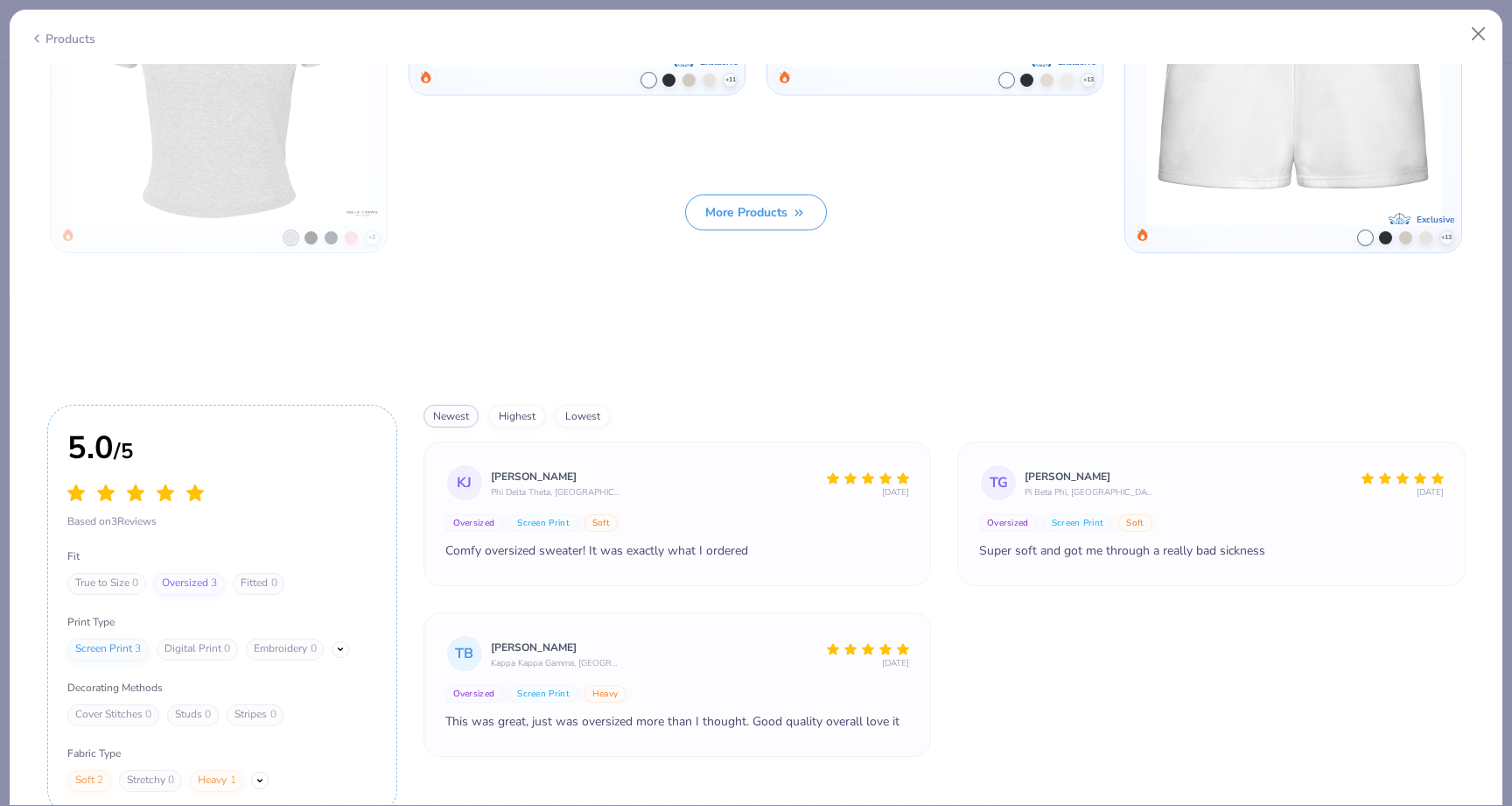
scroll to position [2465, 0]
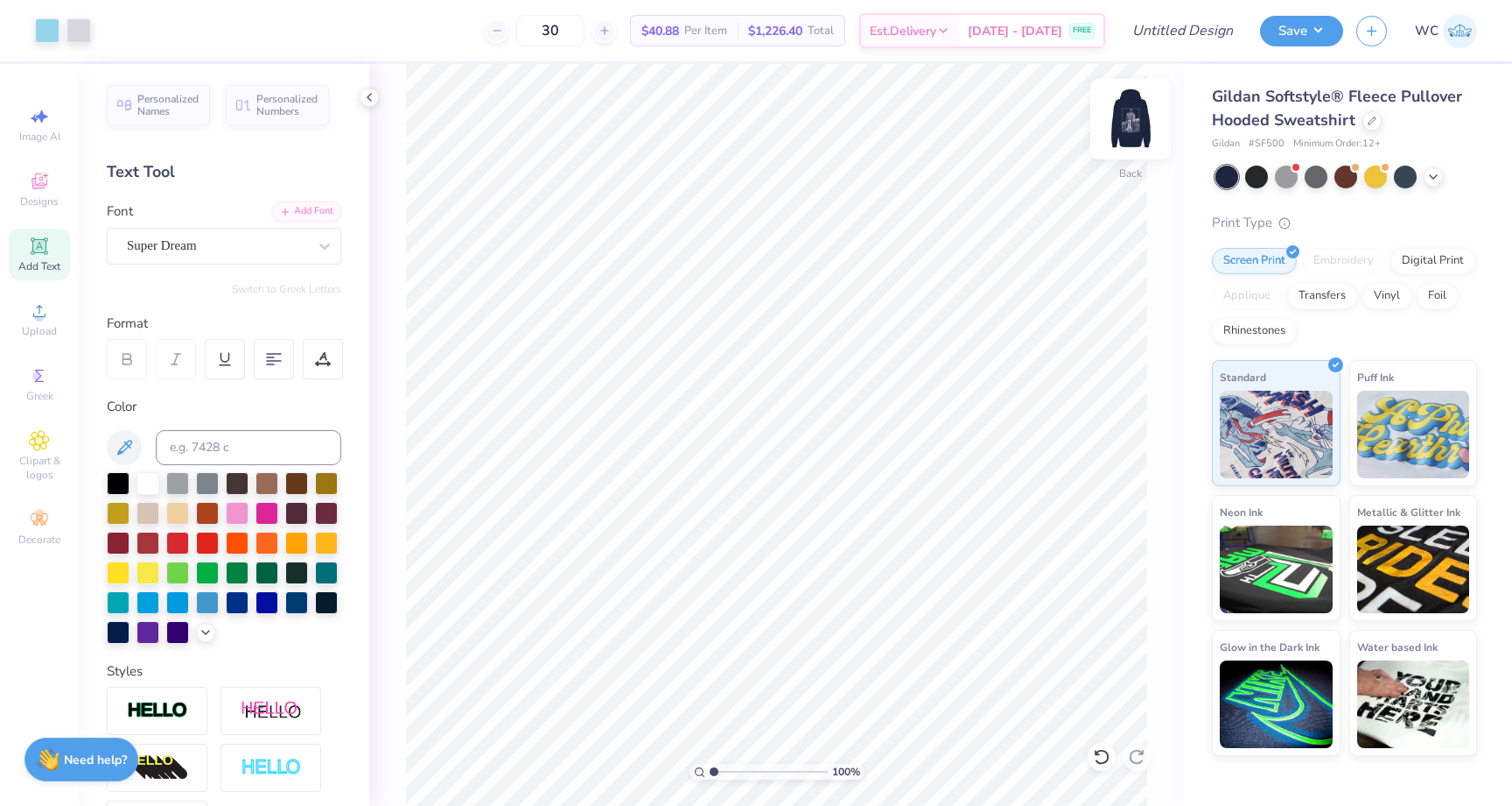
click at [1132, 117] on img at bounding box center [1131, 119] width 70 height 70
click at [1132, 117] on img at bounding box center [1131, 119] width 35 height 35
click at [1118, 121] on img at bounding box center [1131, 119] width 70 height 70
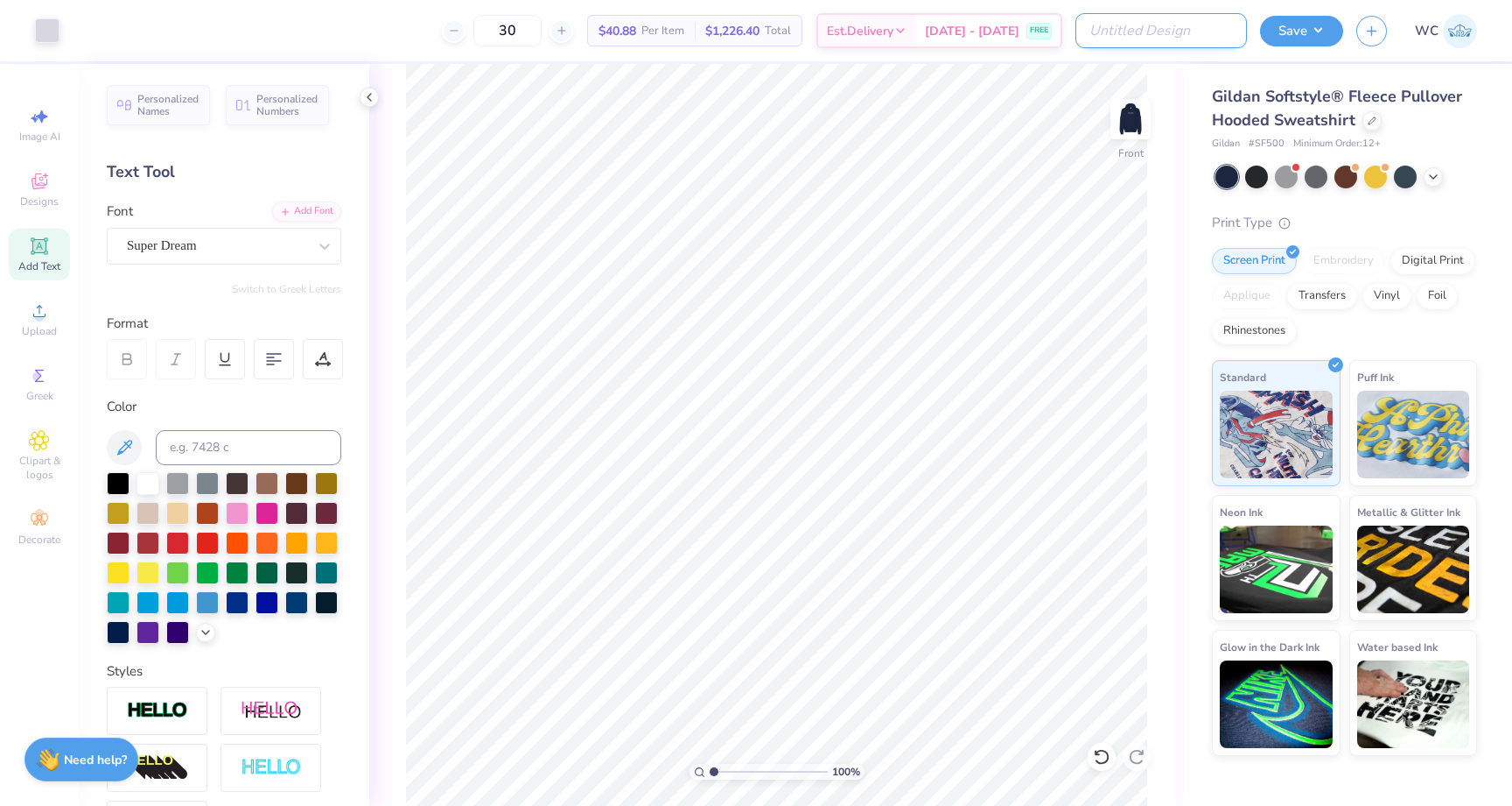
click at [1144, 43] on input "Design Title" at bounding box center [1161, 30] width 171 height 35
type input "Atlas F'25 Hoodie"
click at [1282, 45] on div "Save" at bounding box center [1301, 30] width 83 height 30
click at [1285, 25] on button "Save" at bounding box center [1301, 27] width 83 height 30
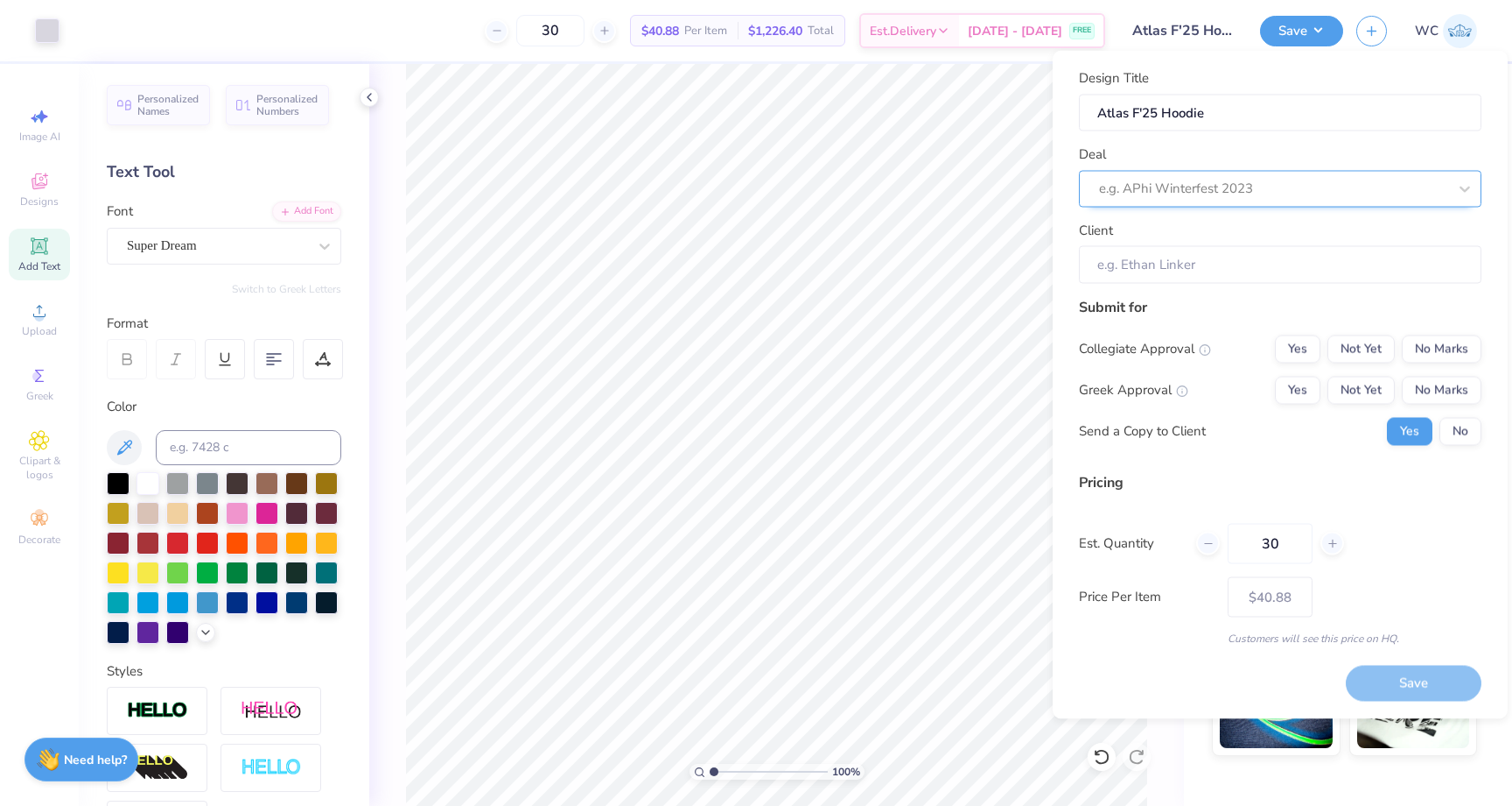
click at [1236, 192] on div at bounding box center [1274, 189] width 348 height 23
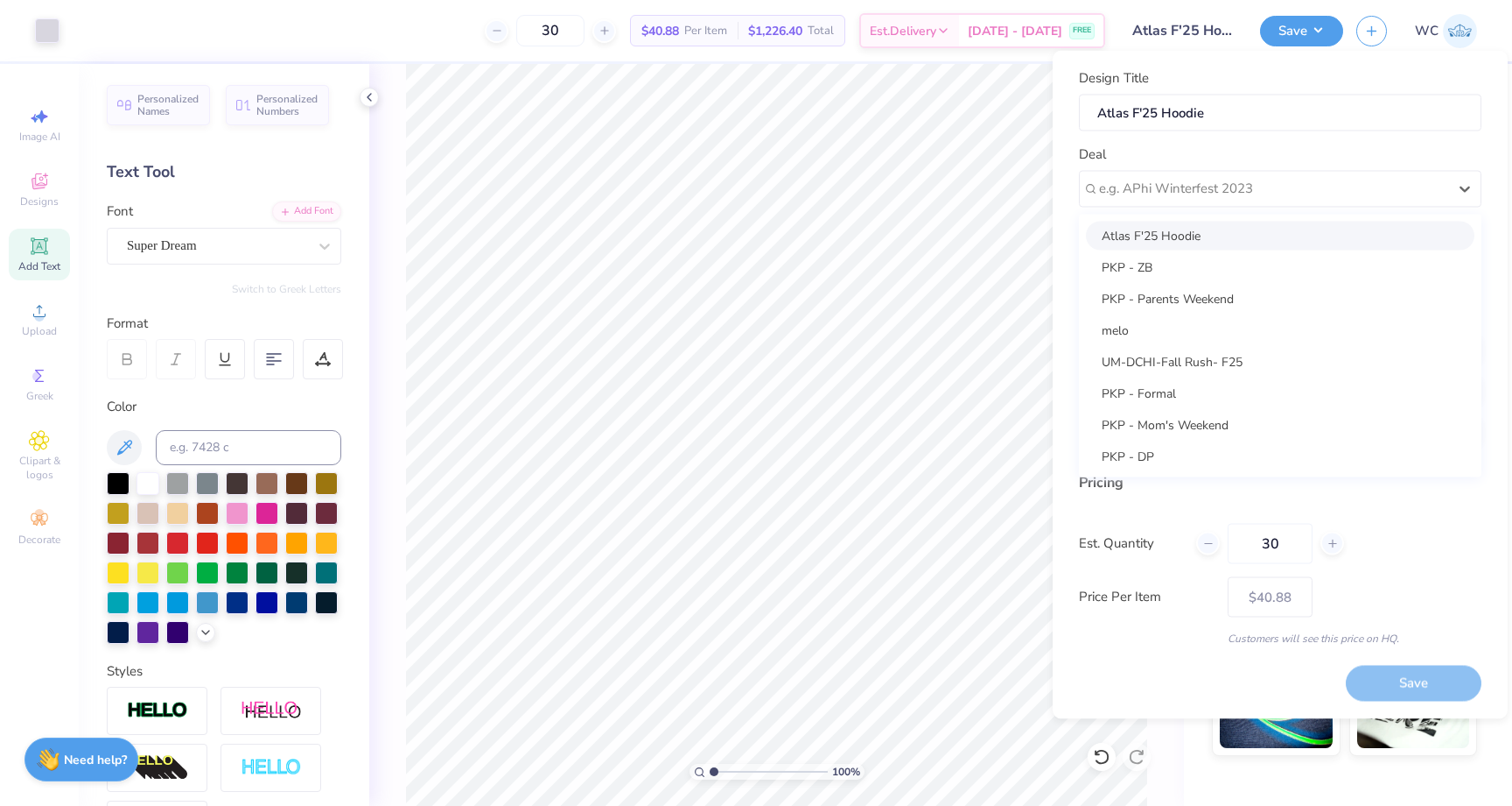
click at [1226, 239] on div "Atlas F'25 Hoodie" at bounding box center [1279, 236] width 388 height 29
type input "Erika Yee"
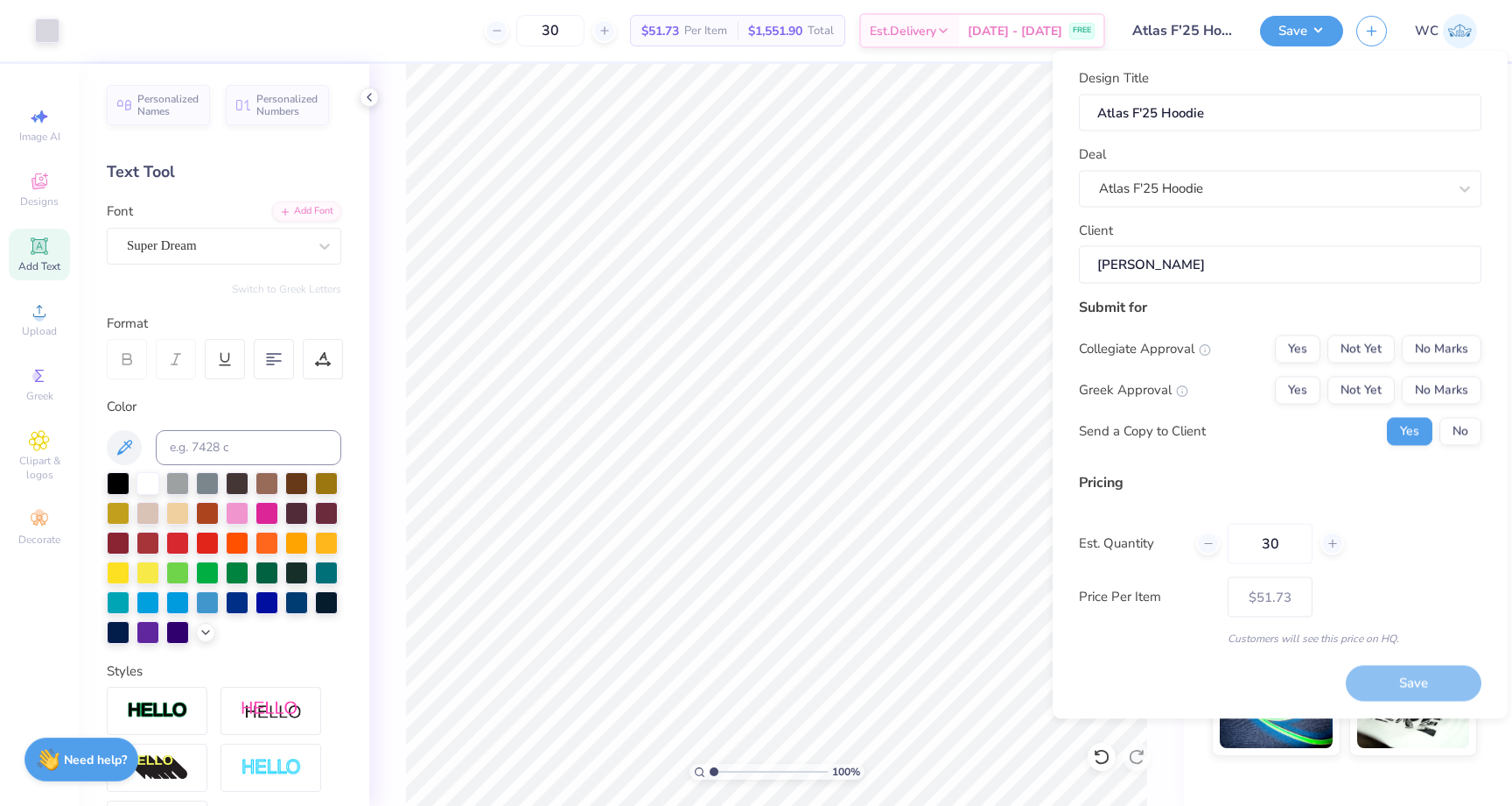
click at [1216, 267] on input "Erika Yee" at bounding box center [1280, 265] width 403 height 38
click at [1314, 355] on button "Yes" at bounding box center [1298, 348] width 46 height 28
click at [1437, 396] on button "No Marks" at bounding box center [1442, 389] width 80 height 28
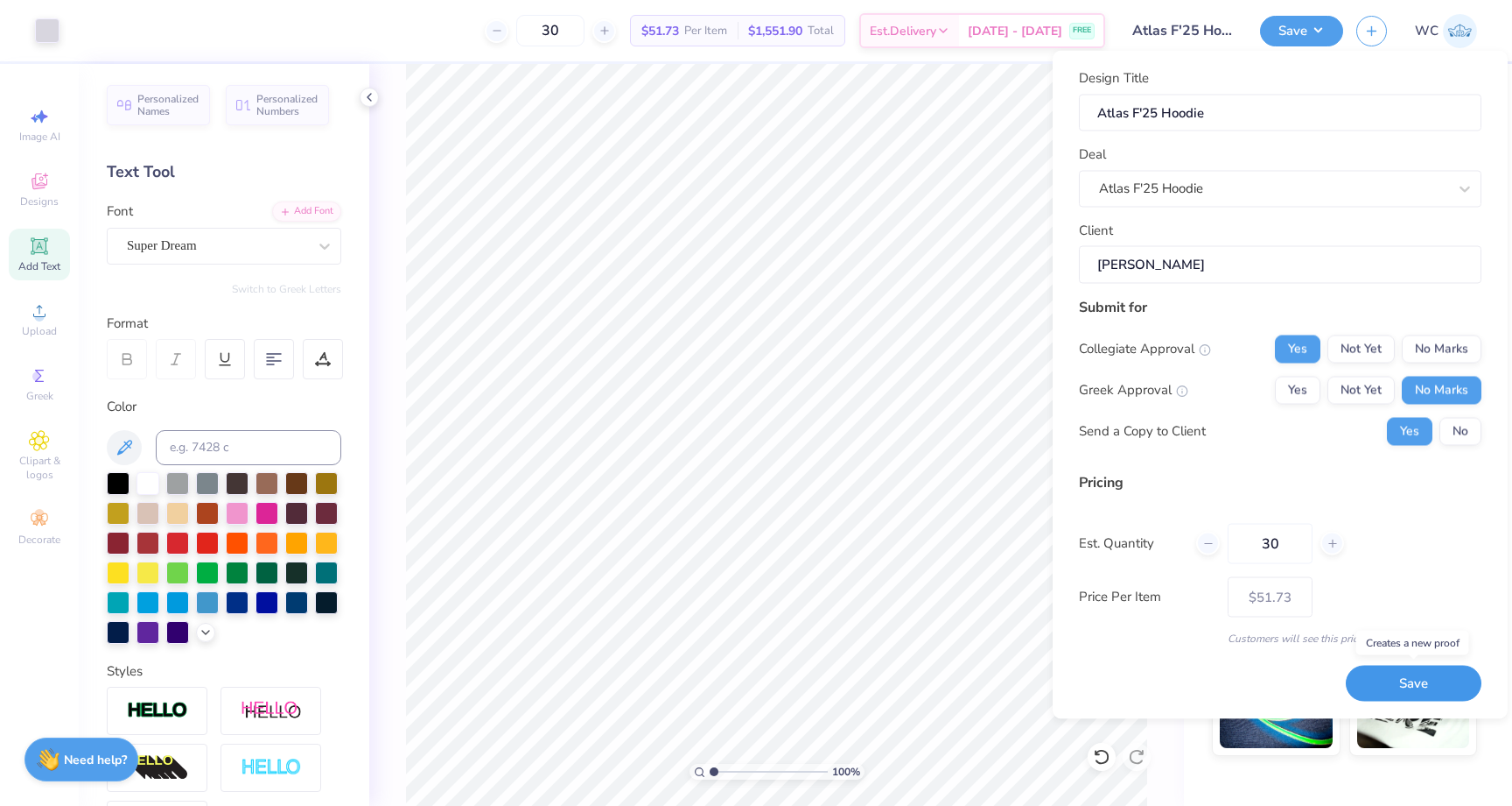
click at [1375, 689] on button "Save" at bounding box center [1413, 683] width 135 height 36
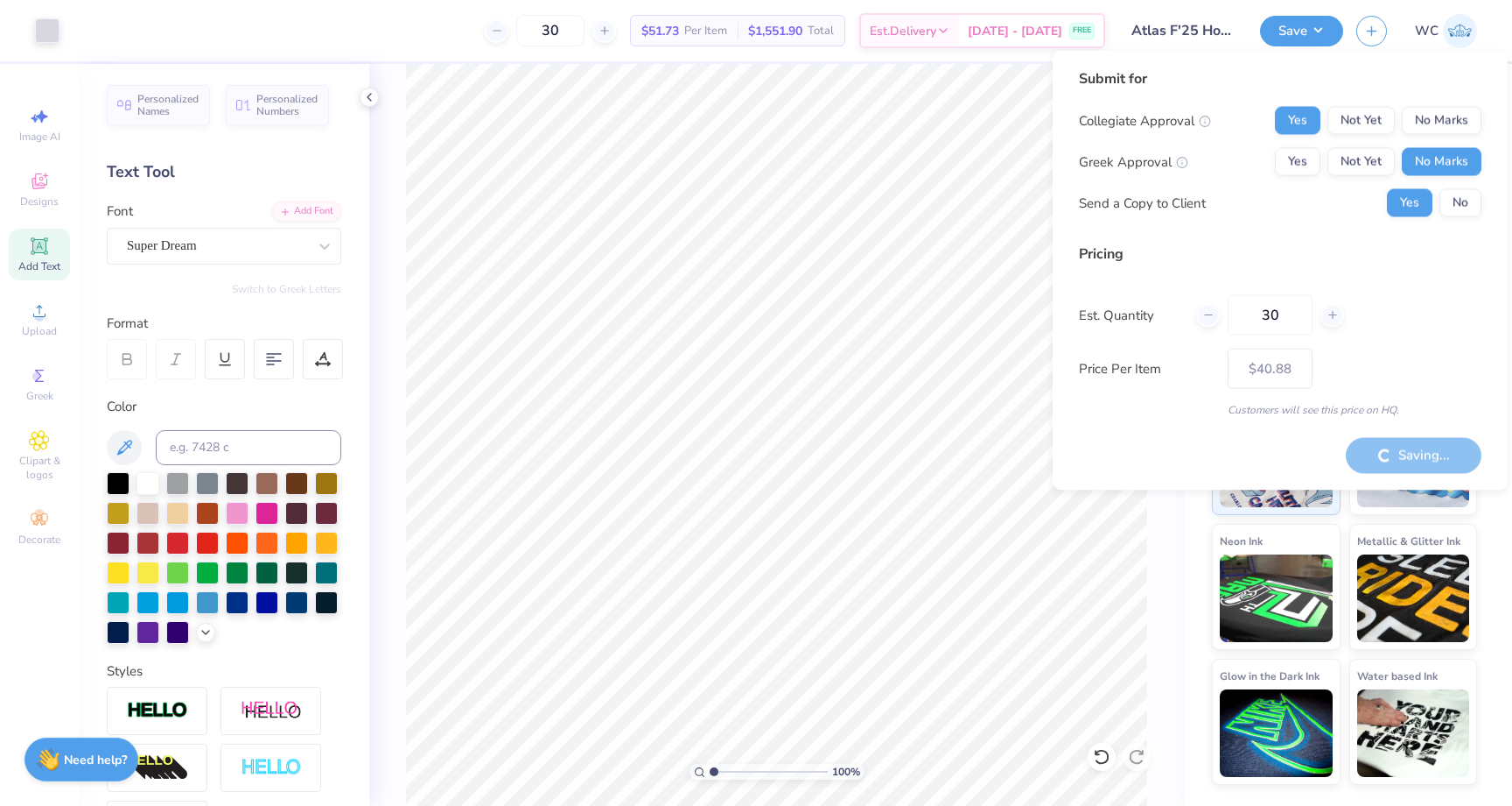
type input "– –"
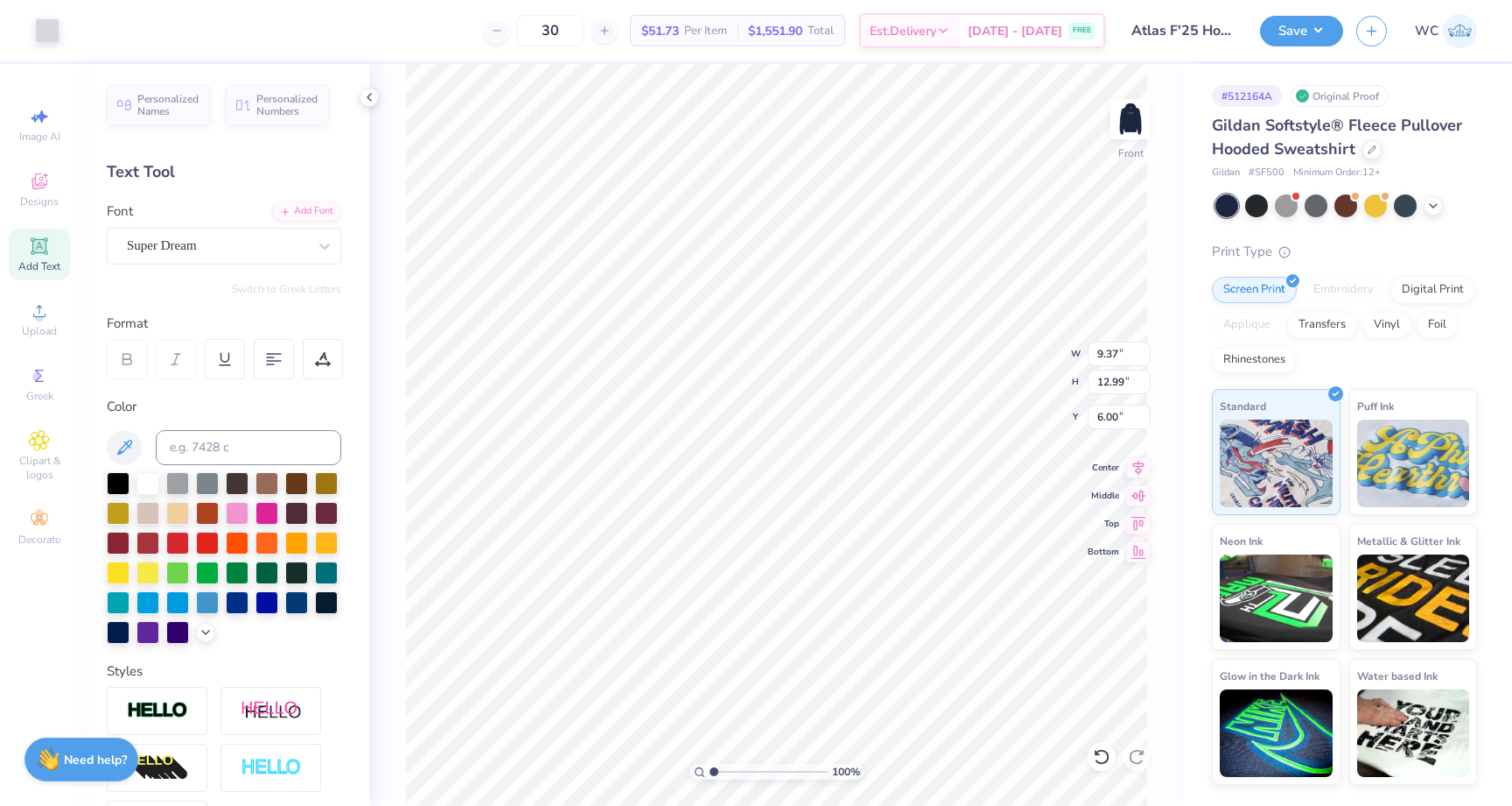
type input "6.83"
type input "9.48"
type input "8.87"
type input "12.30"
type input "9.89"
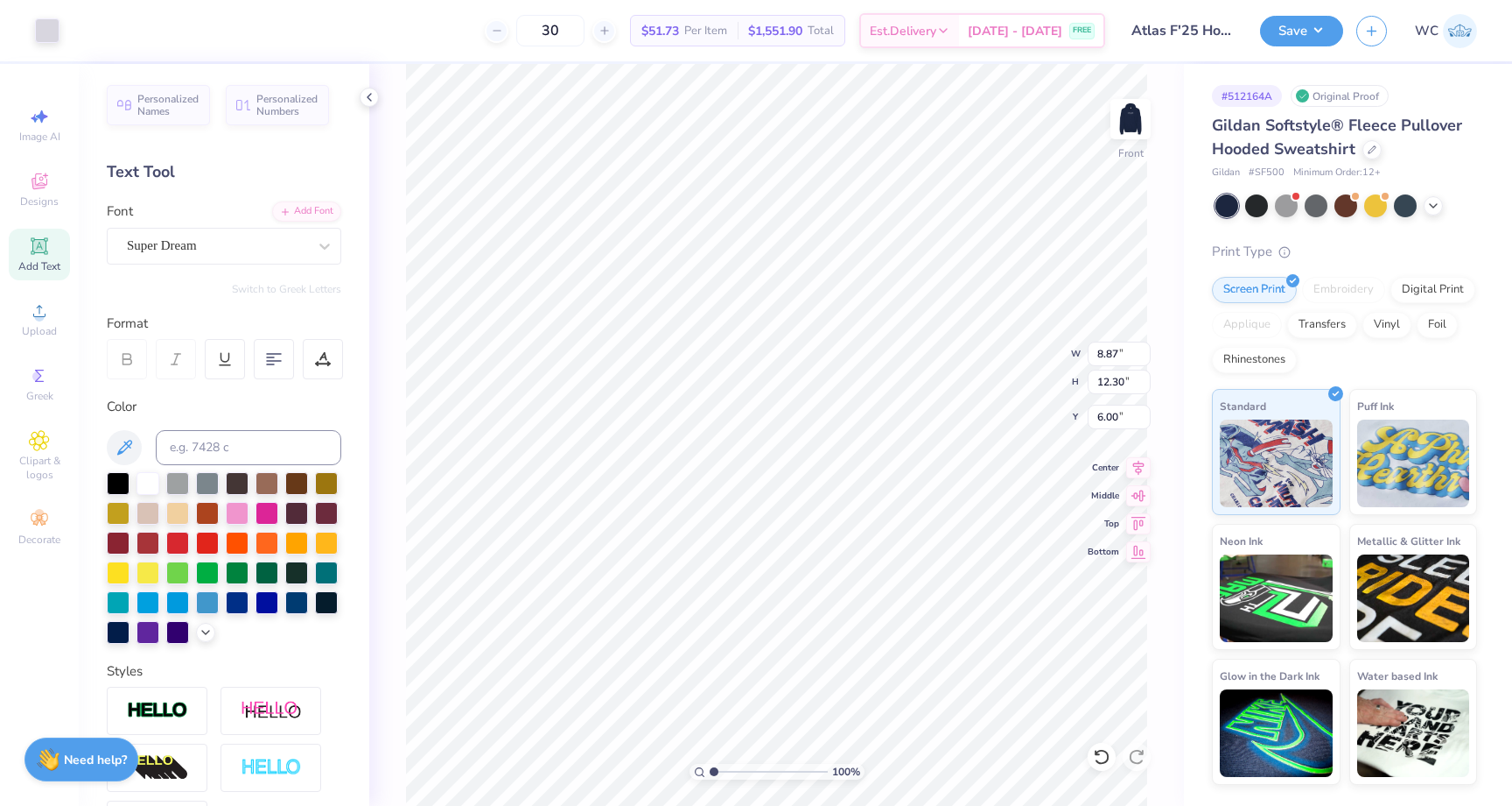
type input "13.72"
click at [1134, 110] on img at bounding box center [1131, 119] width 70 height 70
type input "4.51"
type input "1.32"
type input "3.31"
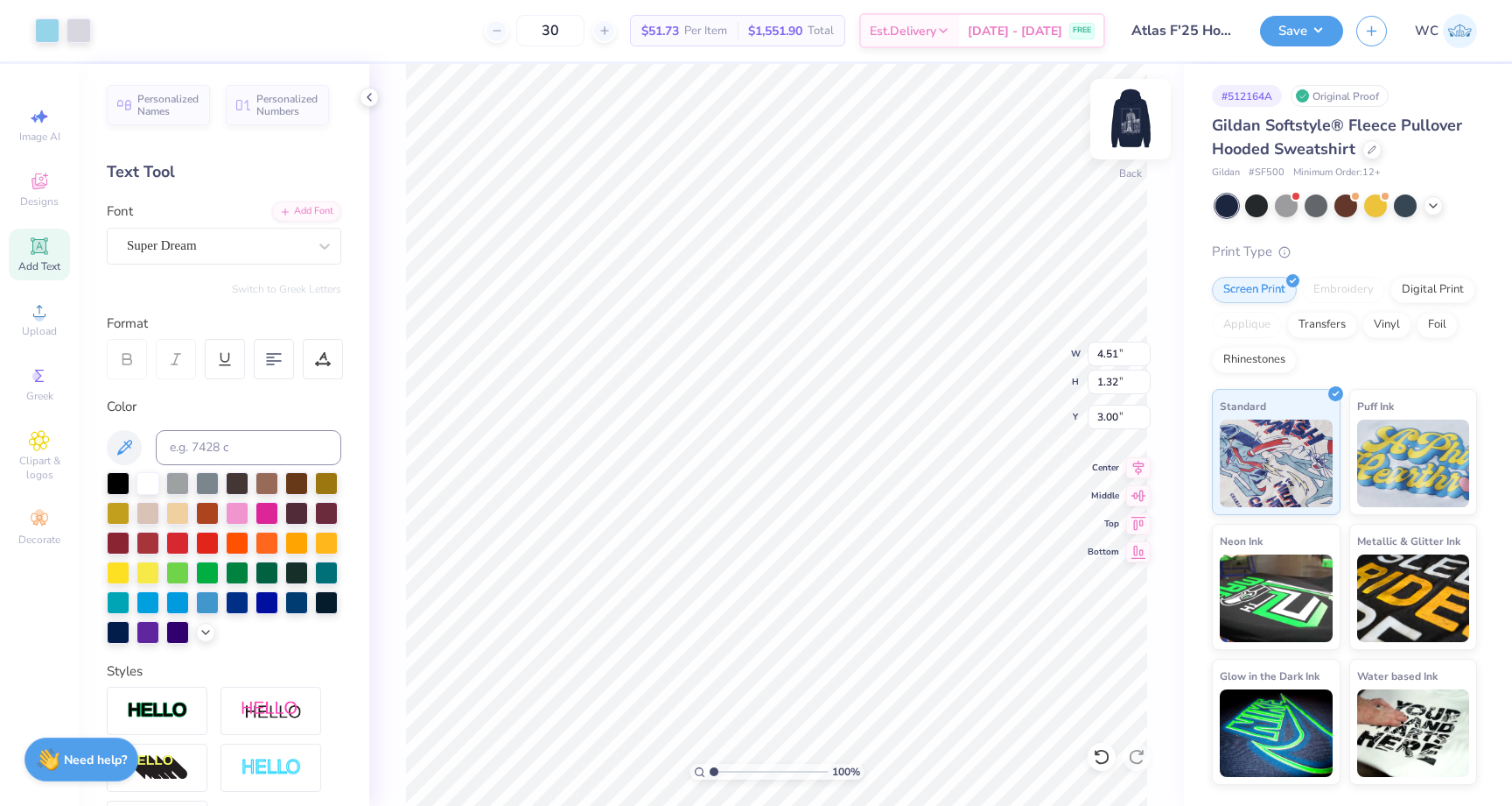
type input "0.97"
click at [1142, 133] on img at bounding box center [1131, 119] width 70 height 70
type input "8.22"
type input "11.40"
type input "8.36"
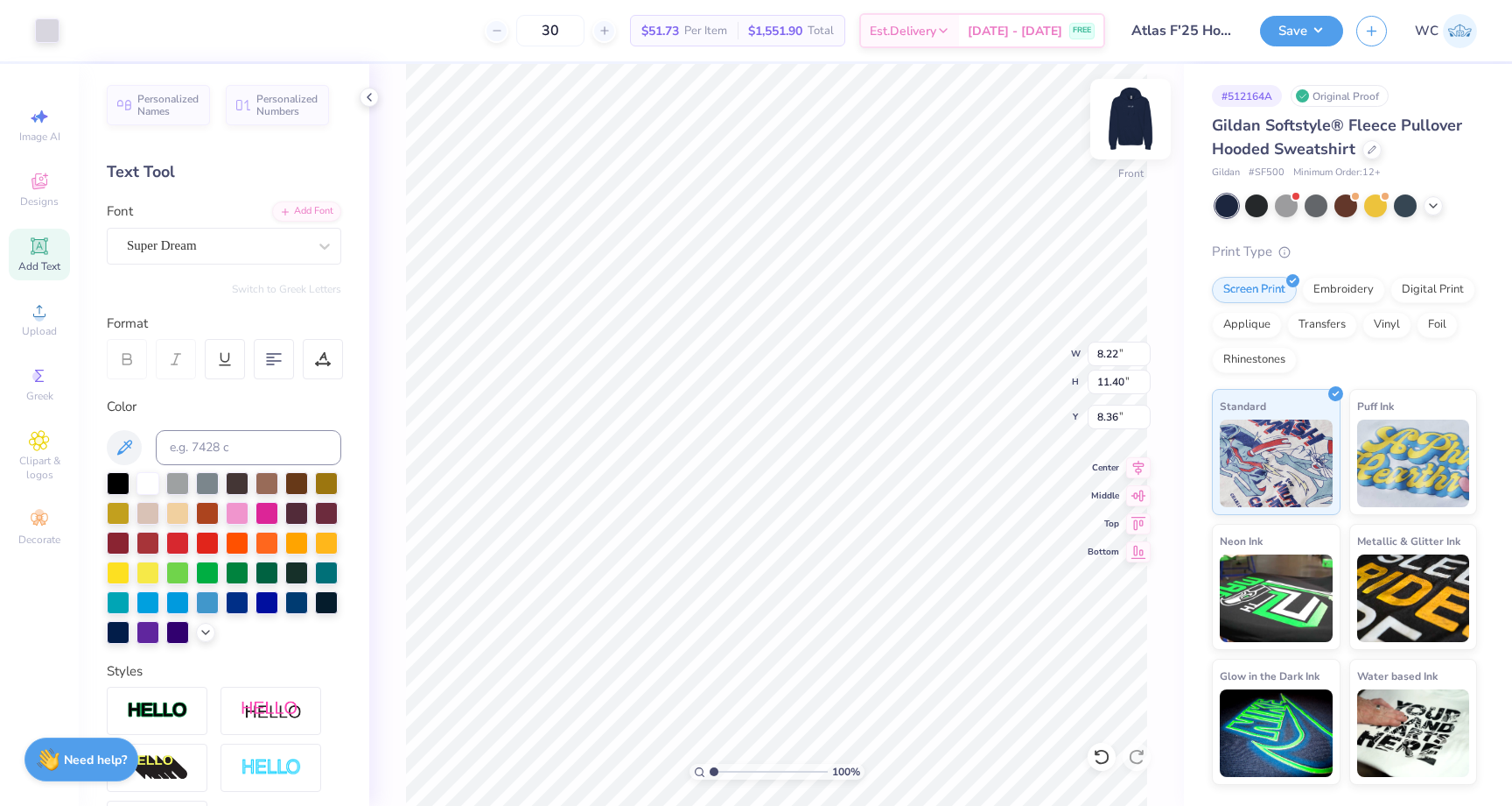
type input "8.64"
type input "11.98"
type input "7.79"
type input "7.66"
type input "9.76"
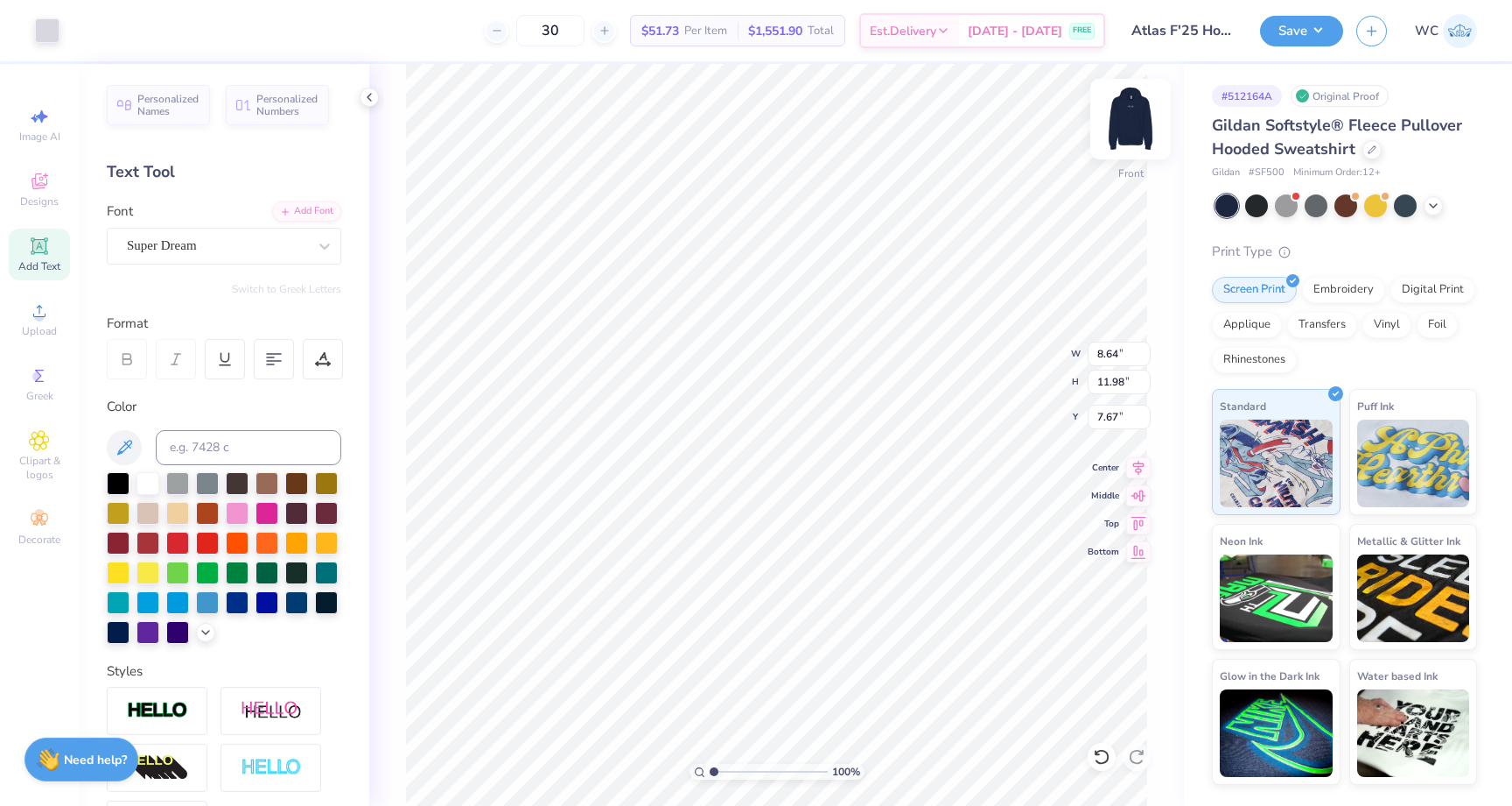
type input "13.54"
type input "6.11"
type input "8.64"
type input "11.98"
type input "7.78"
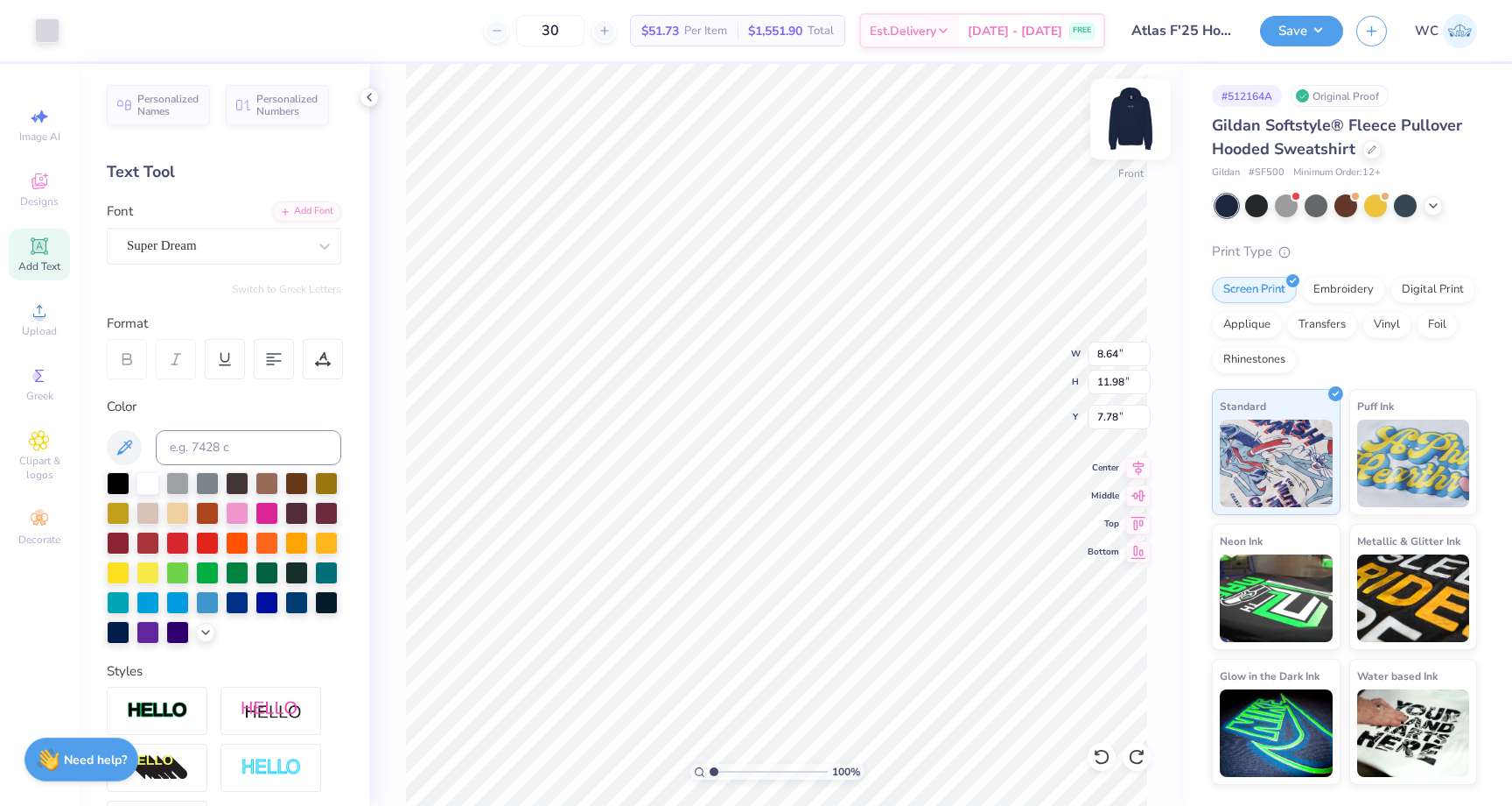
type input "8.22"
type input "11.40"
type input "6.00"
type input "9.89"
type input "13.72"
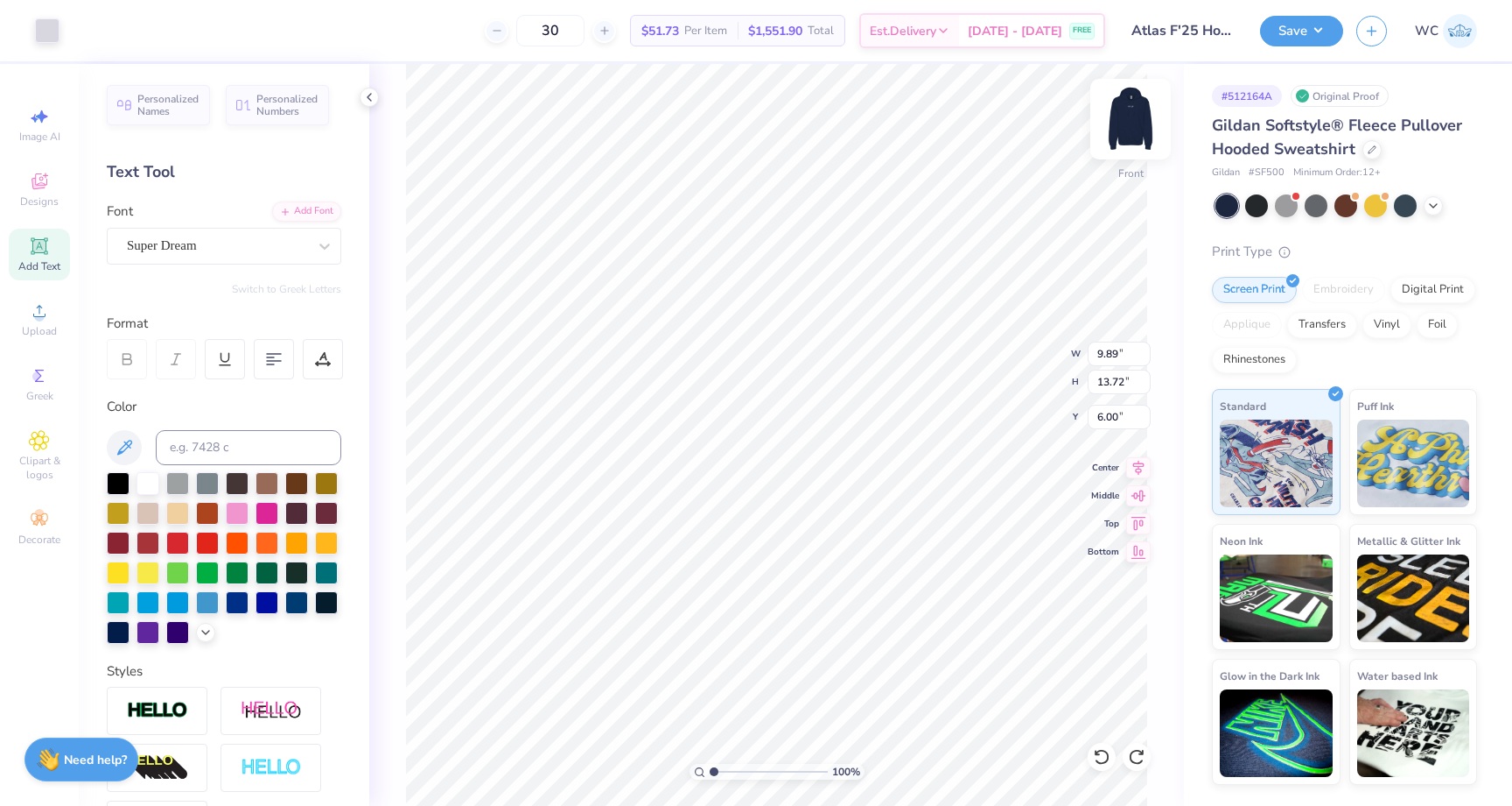
type input "8.37"
type input "8.01"
type input "7.80"
click at [1143, 131] on img at bounding box center [1131, 119] width 70 height 70
click at [1128, 115] on img at bounding box center [1131, 119] width 35 height 35
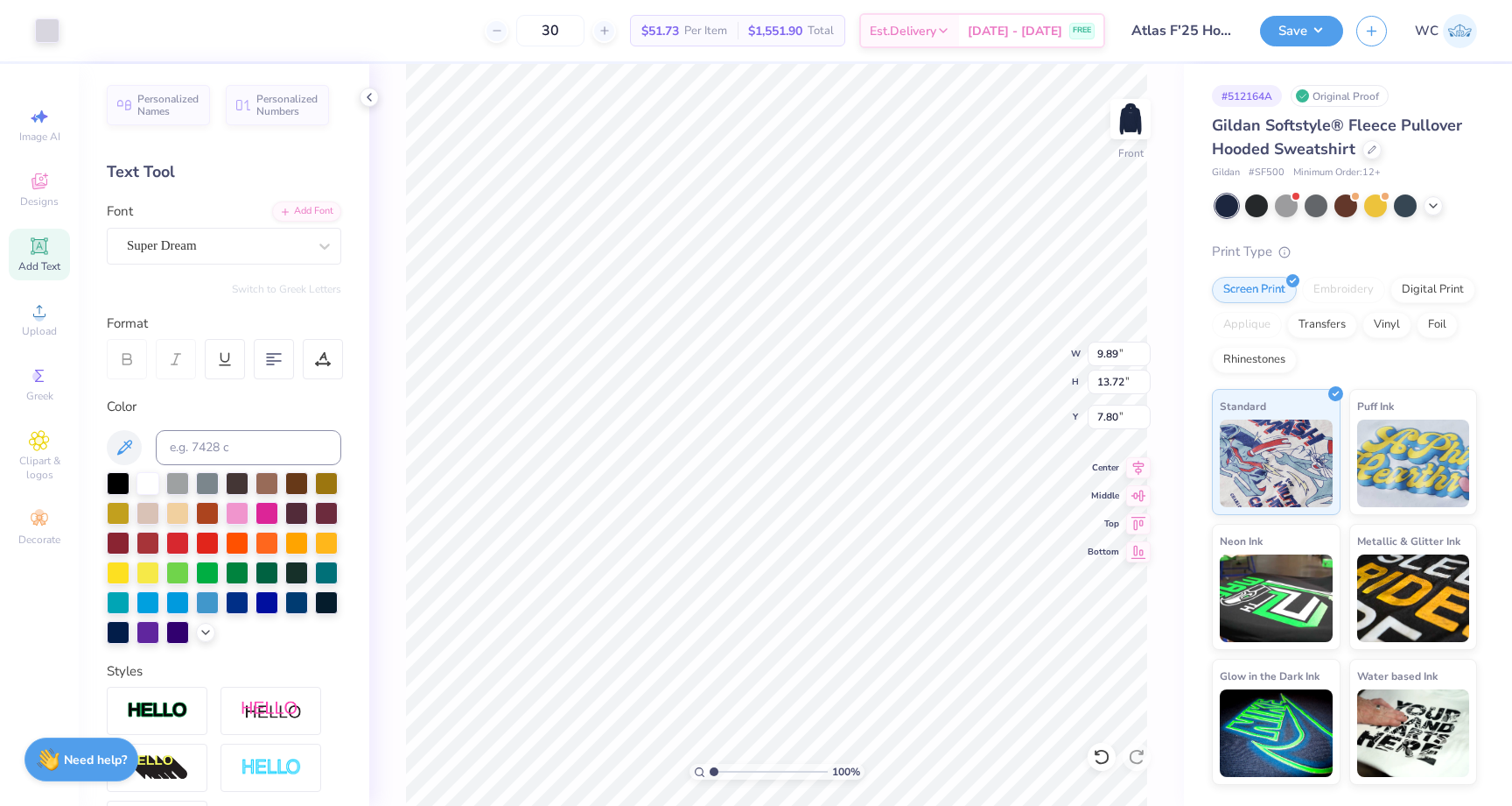
type input "6.00"
click at [1132, 117] on img at bounding box center [1131, 119] width 70 height 70
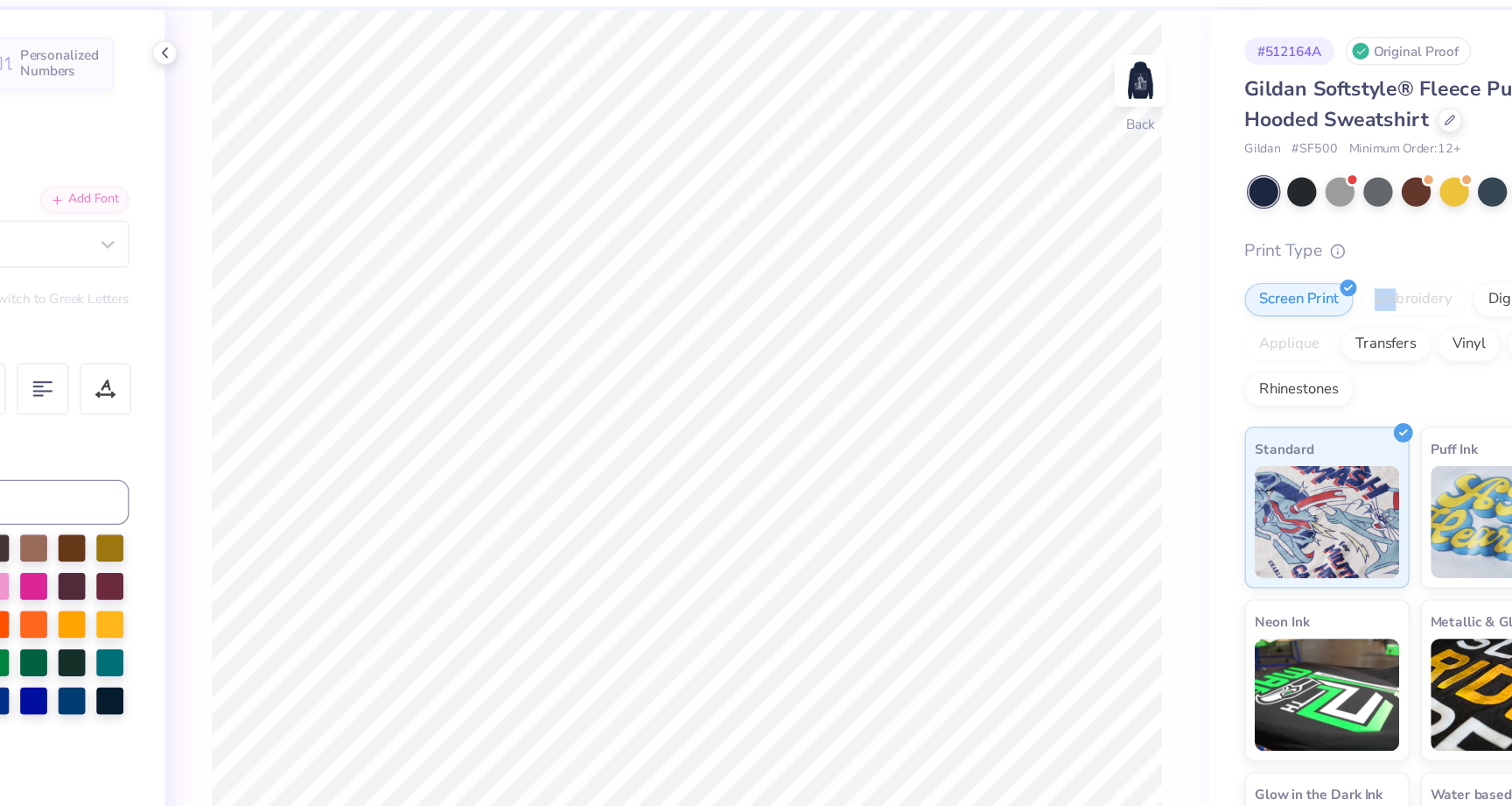
click at [1329, 282] on div "Embroidery" at bounding box center [1343, 289] width 83 height 26
click at [1336, 287] on div "Embroidery" at bounding box center [1343, 289] width 83 height 26
click at [1307, 288] on div "Embroidery" at bounding box center [1343, 289] width 83 height 26
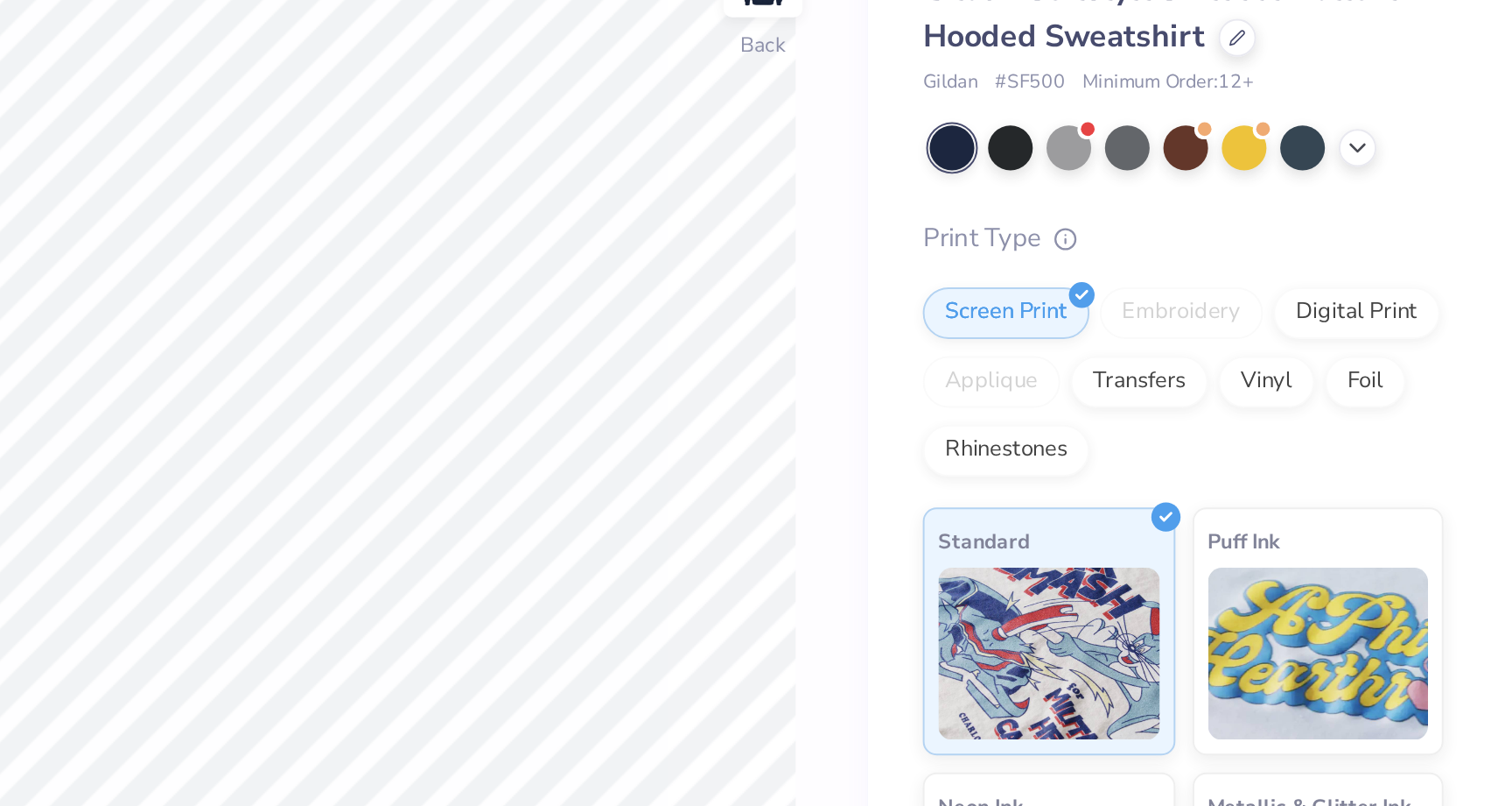
click at [1333, 291] on div "Embroidery" at bounding box center [1343, 289] width 83 height 26
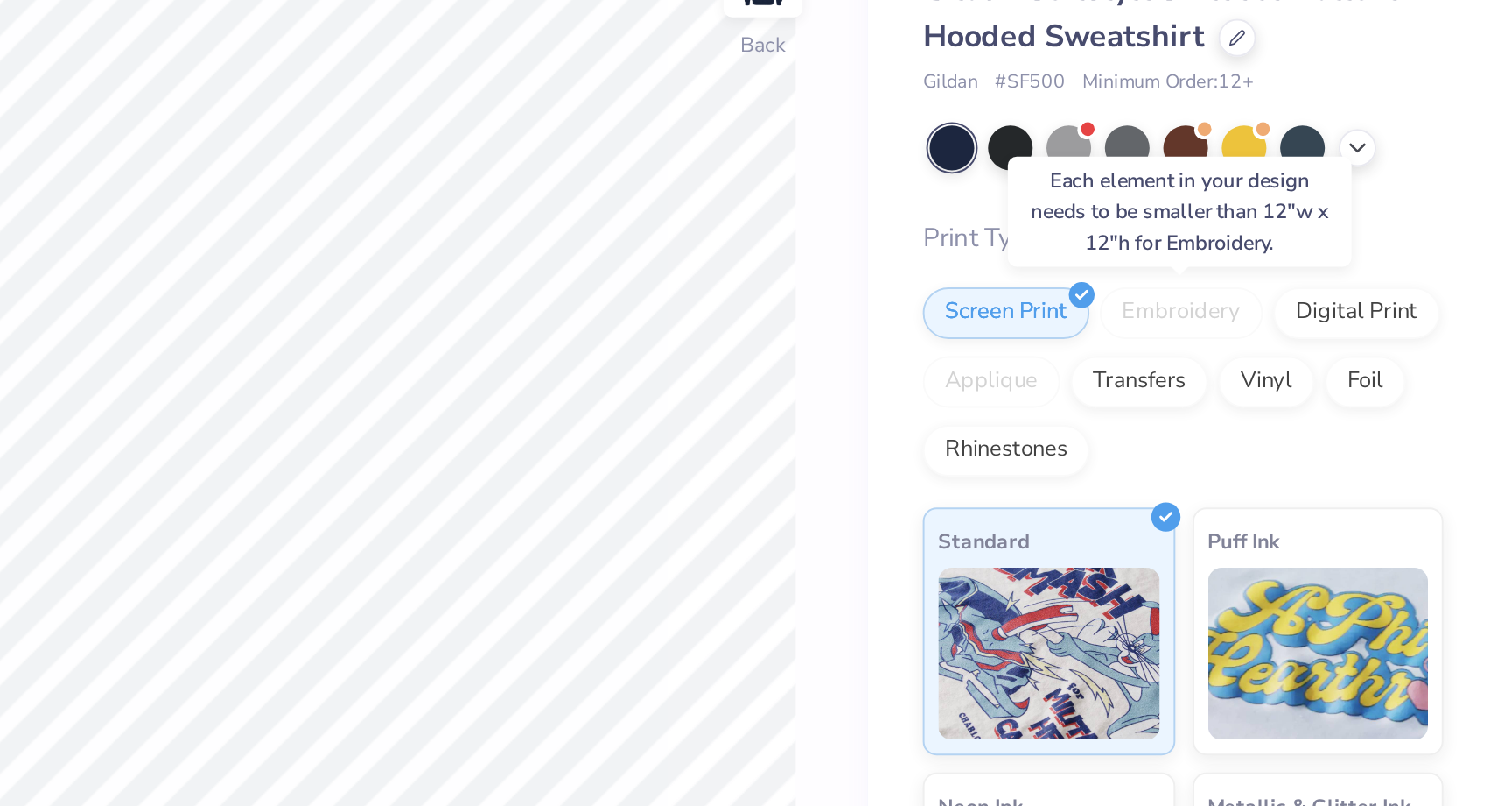
click at [1333, 290] on div "Embroidery" at bounding box center [1343, 289] width 83 height 26
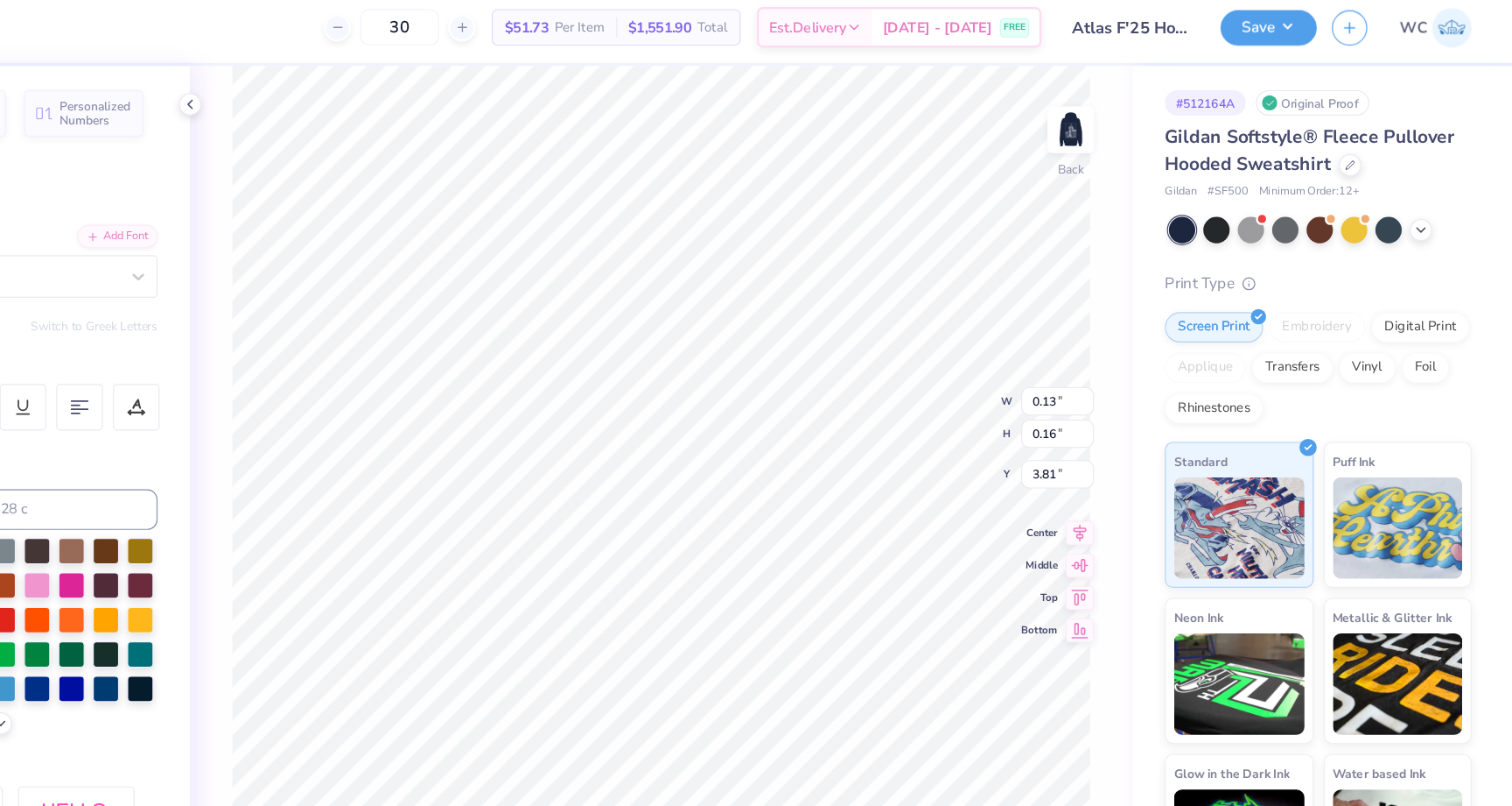
type input "3.61"
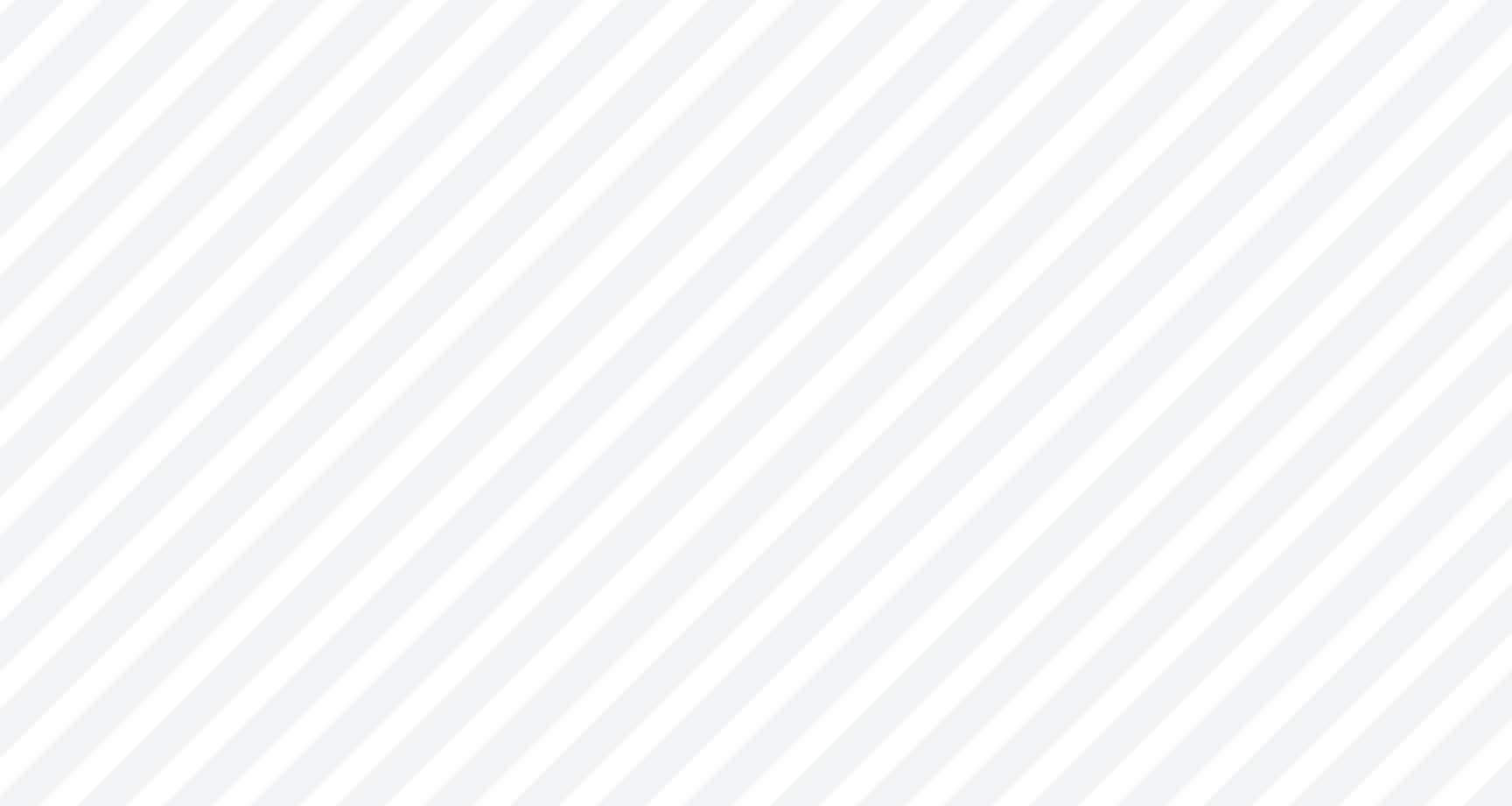
type input "0.06"
type input "0.15"
type input "3.61"
type input "0.10"
type input "0.16"
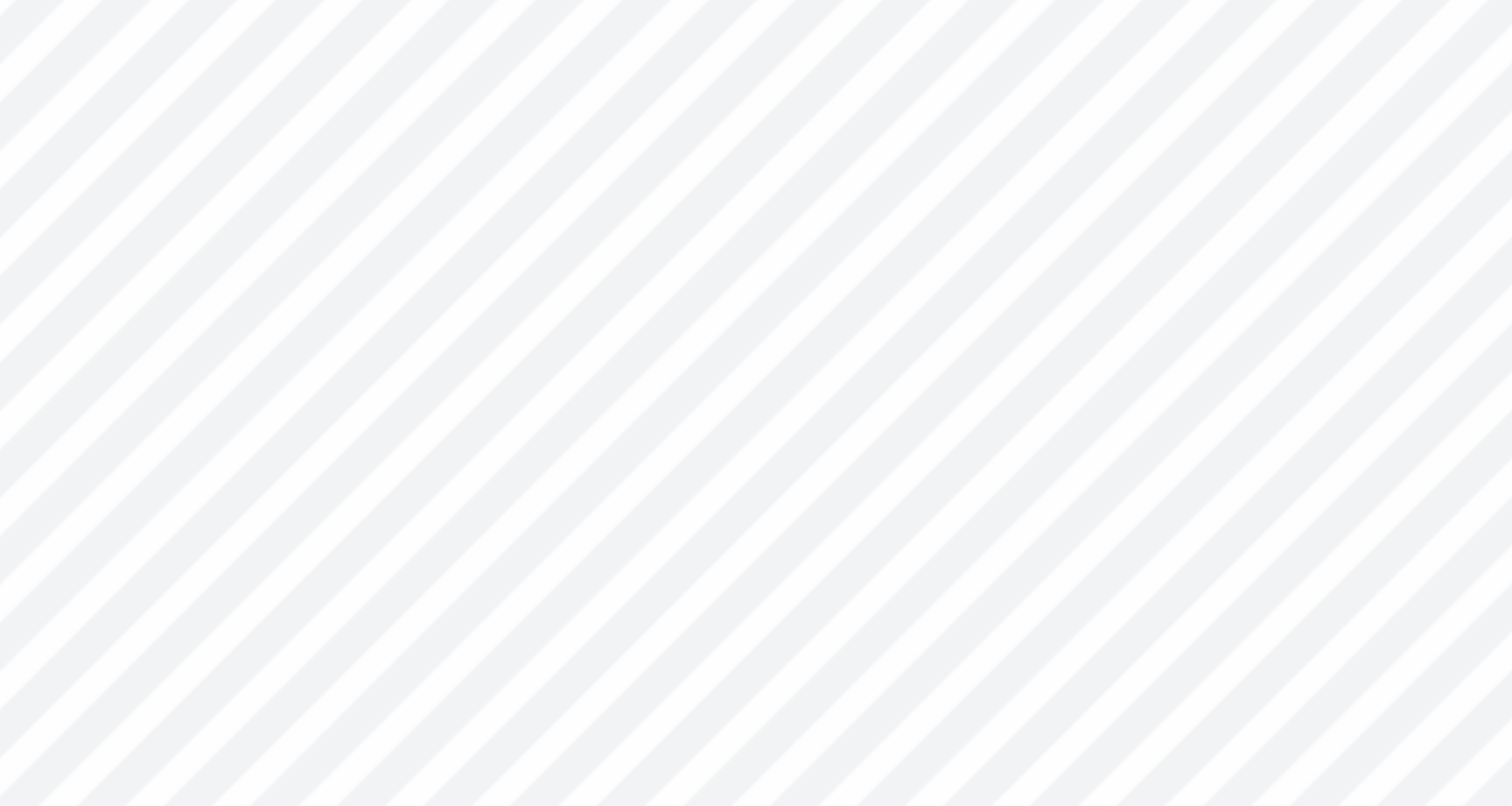
type input "3.81"
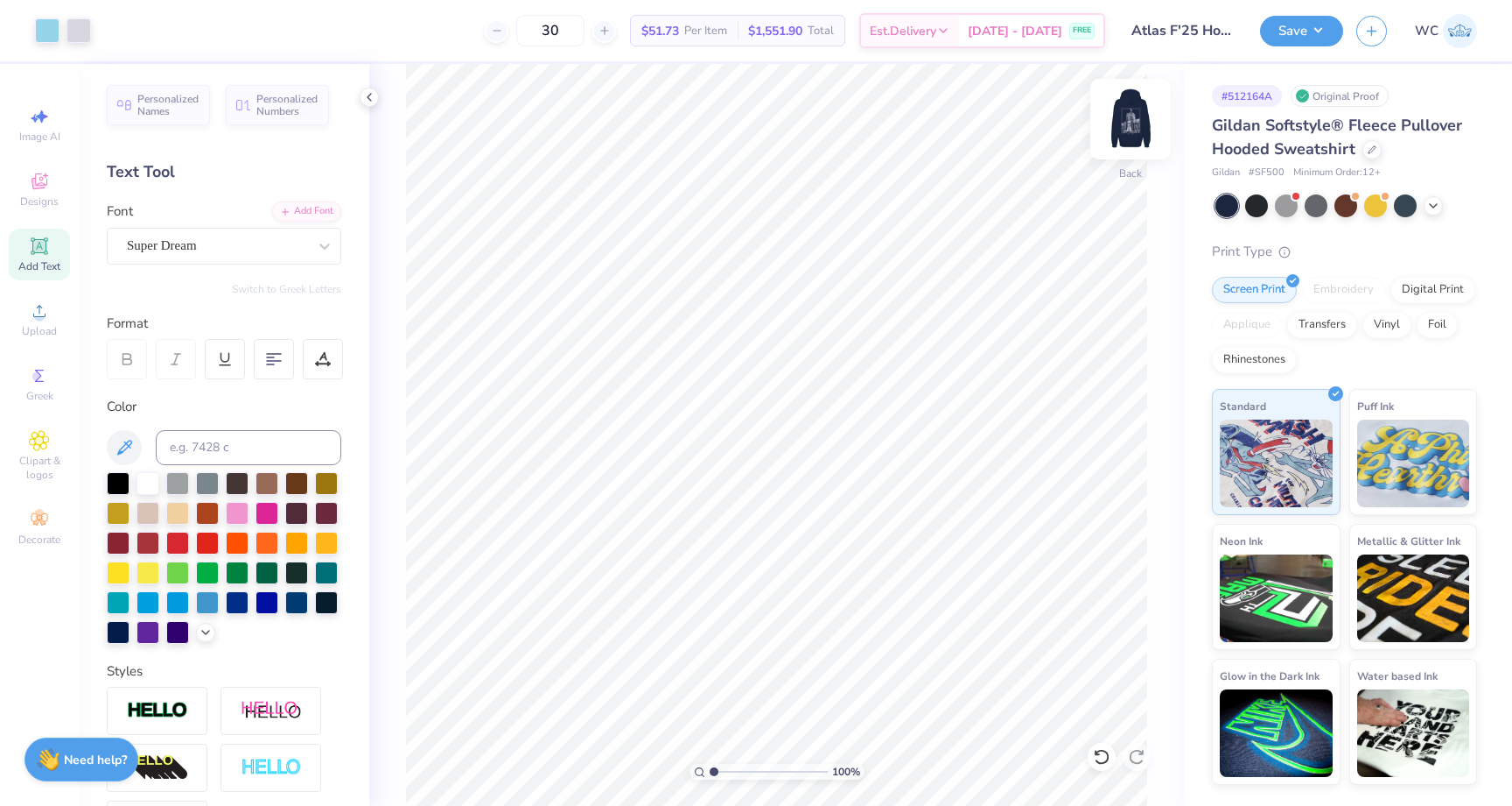
click at [1126, 138] on img at bounding box center [1131, 119] width 70 height 70
click at [1312, 289] on div "Embroidery" at bounding box center [1343, 289] width 83 height 26
click at [1129, 121] on img at bounding box center [1131, 119] width 70 height 70
click at [1133, 128] on img at bounding box center [1131, 119] width 70 height 70
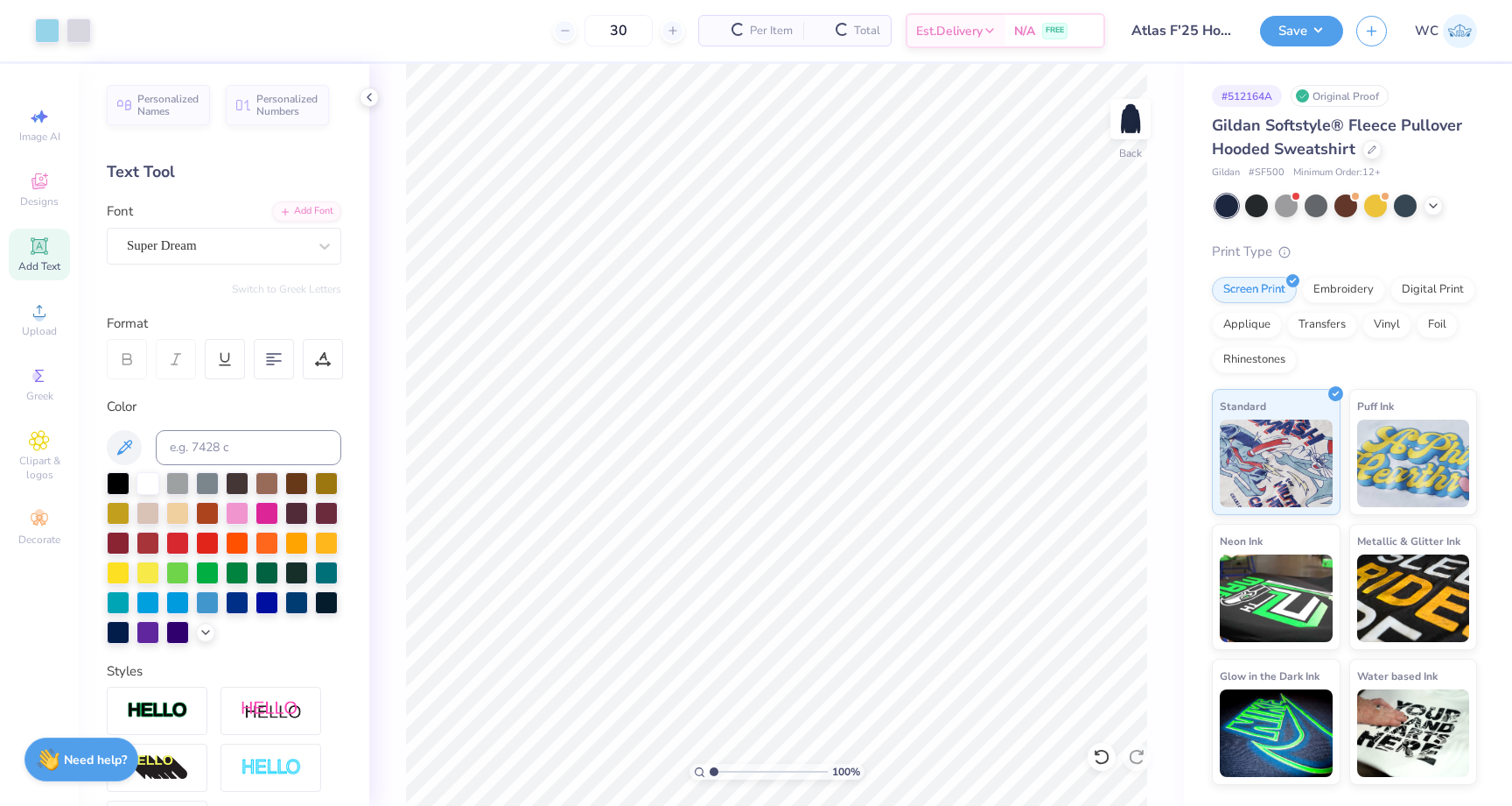
click at [1332, 275] on div "Print Type Screen Print Embroidery Digital Print Applique Transfers Vinyl Foil …" at bounding box center [1345, 513] width 266 height 544
click at [1325, 288] on div "Embroidery" at bounding box center [1343, 287] width 83 height 26
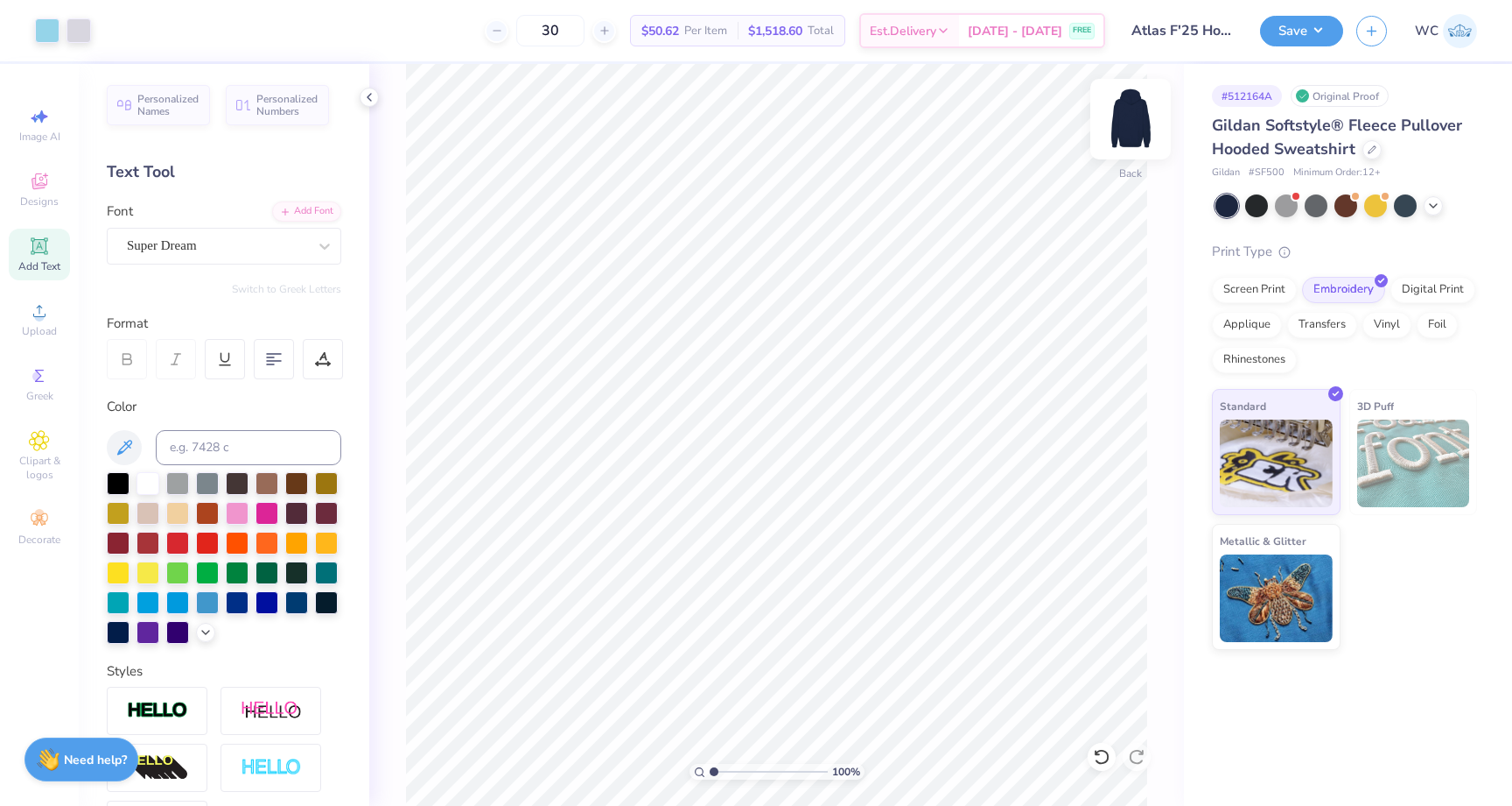
click at [1127, 103] on img at bounding box center [1131, 119] width 70 height 70
click at [43, 324] on span "Upload" at bounding box center [39, 331] width 35 height 14
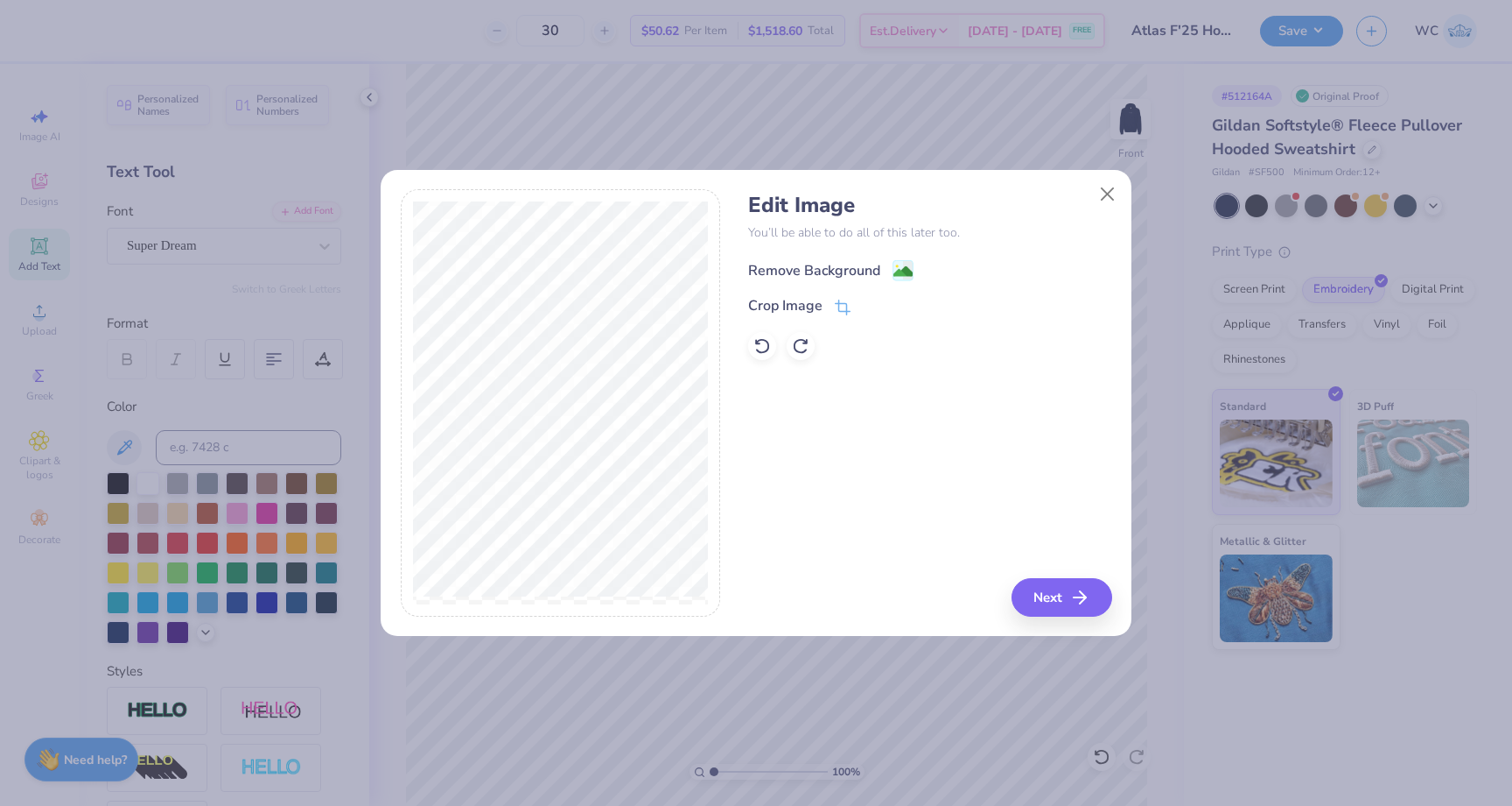
click at [873, 275] on div "Remove Background" at bounding box center [814, 271] width 132 height 21
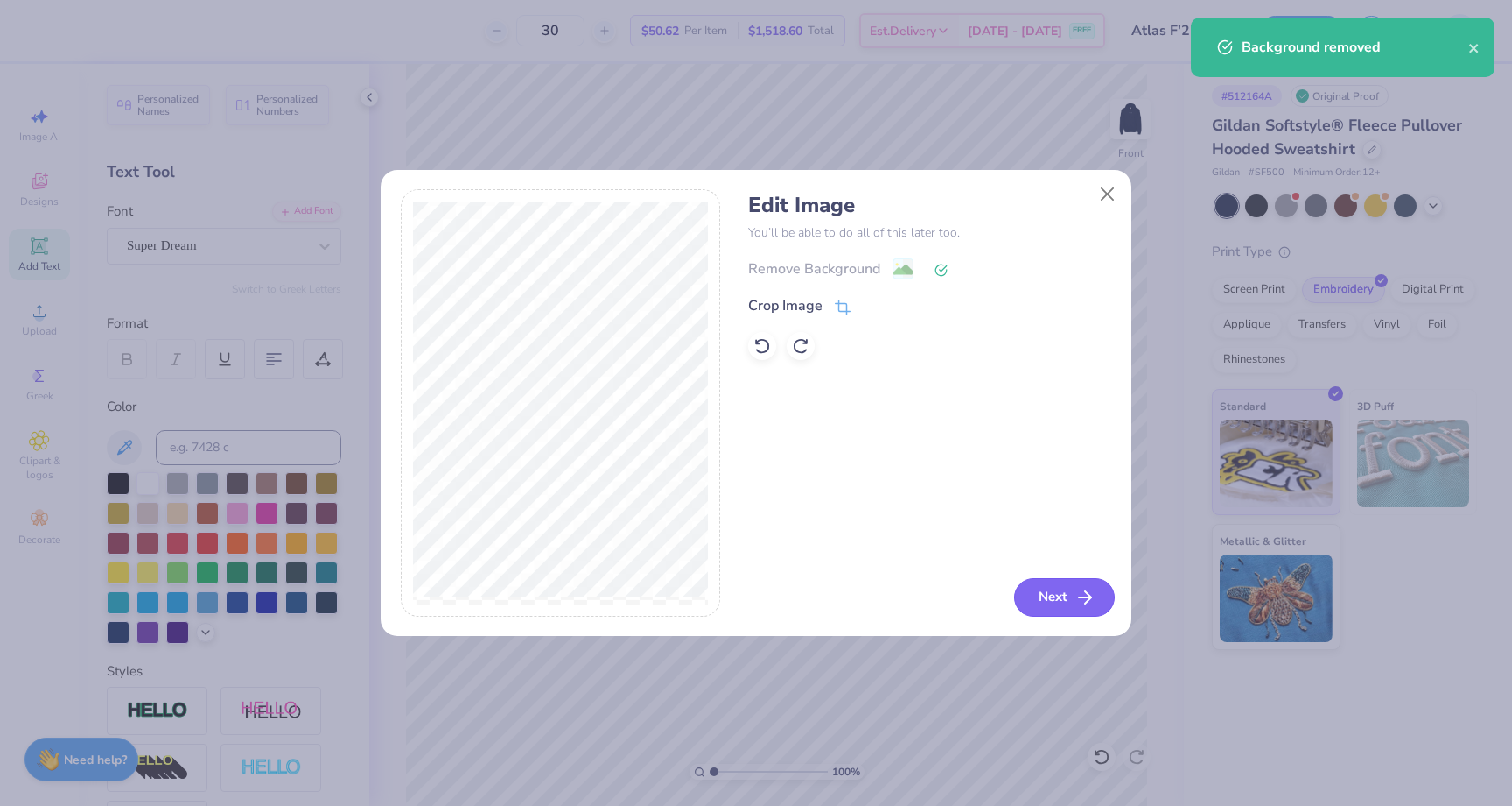
click at [1060, 596] on button "Next" at bounding box center [1063, 598] width 100 height 39
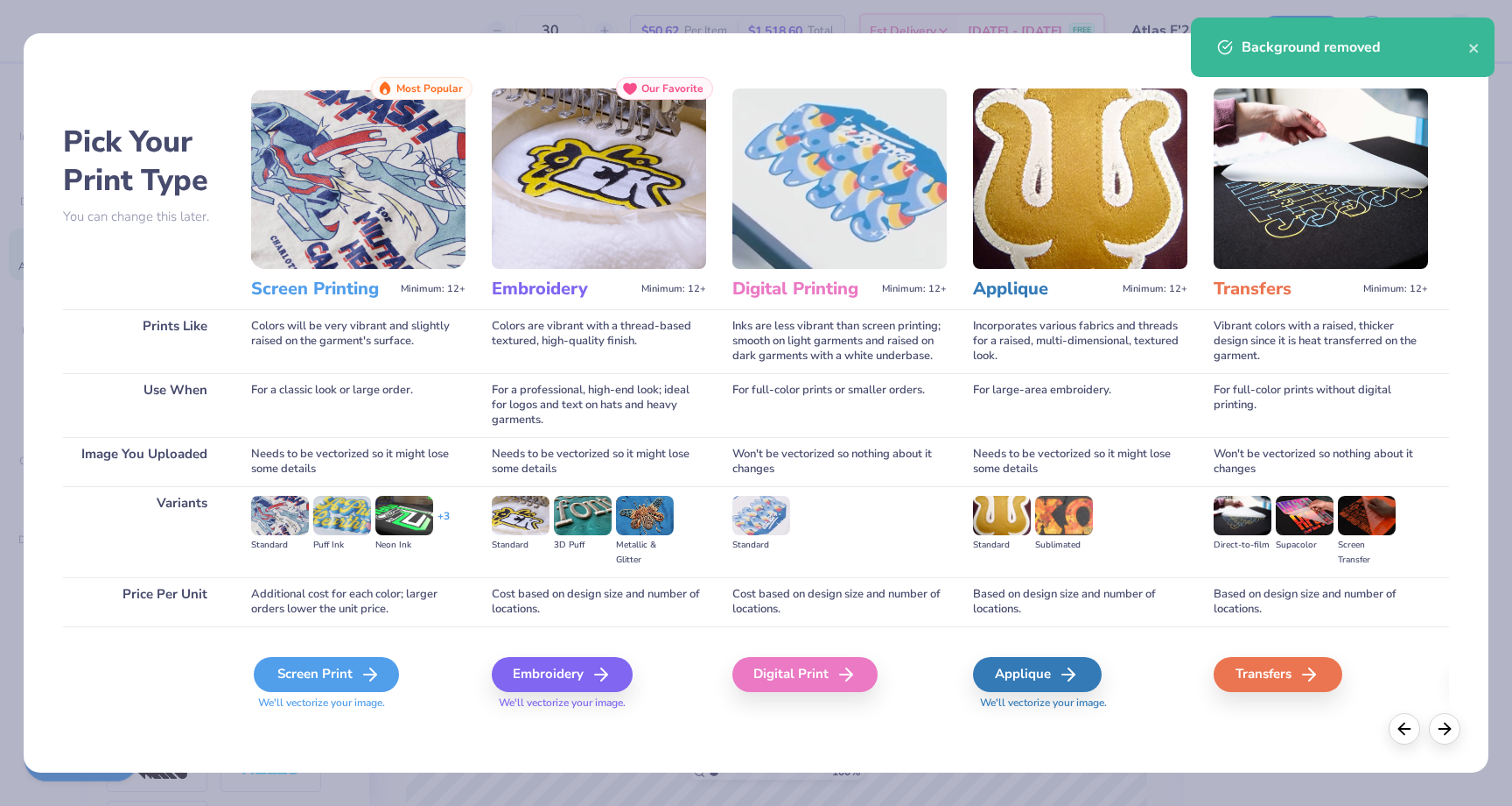
click at [323, 663] on div "Screen Print" at bounding box center [326, 675] width 145 height 35
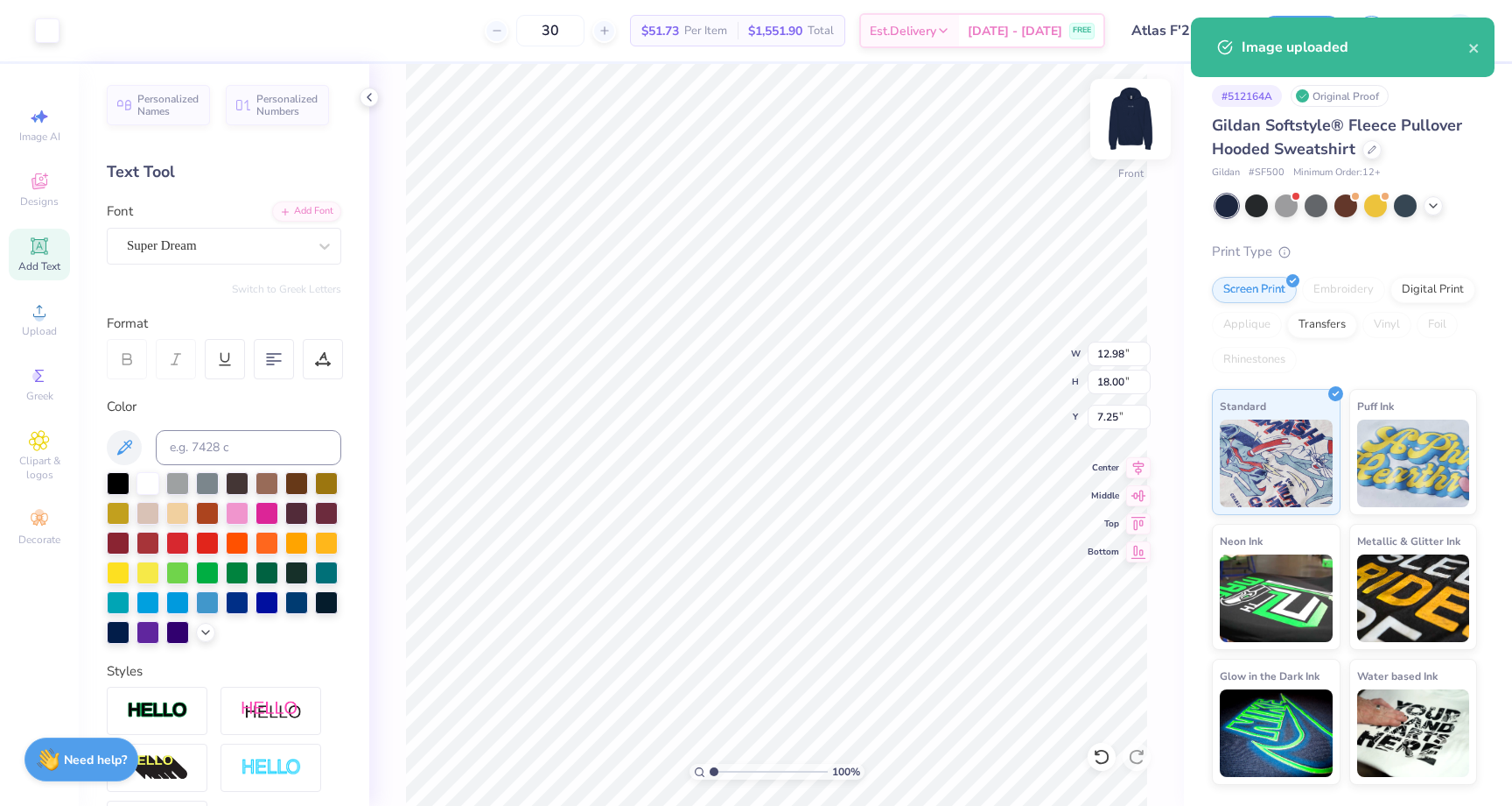
click at [1121, 144] on div at bounding box center [1131, 119] width 81 height 81
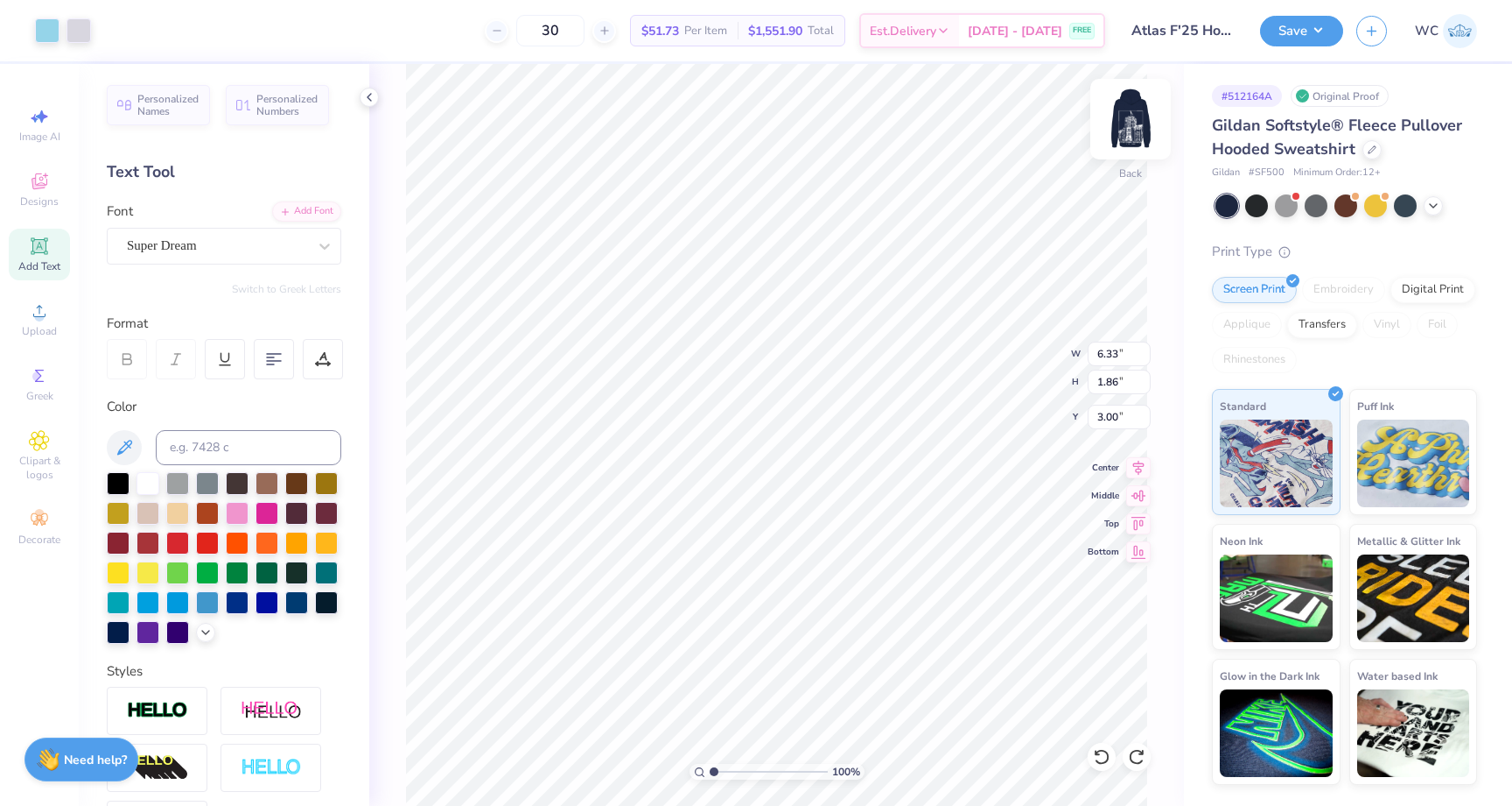
type input "4.39"
type input "1.29"
type input "4.16"
type input "1.22"
drag, startPoint x: 1282, startPoint y: 175, endPoint x: 1256, endPoint y: 175, distance: 26.0
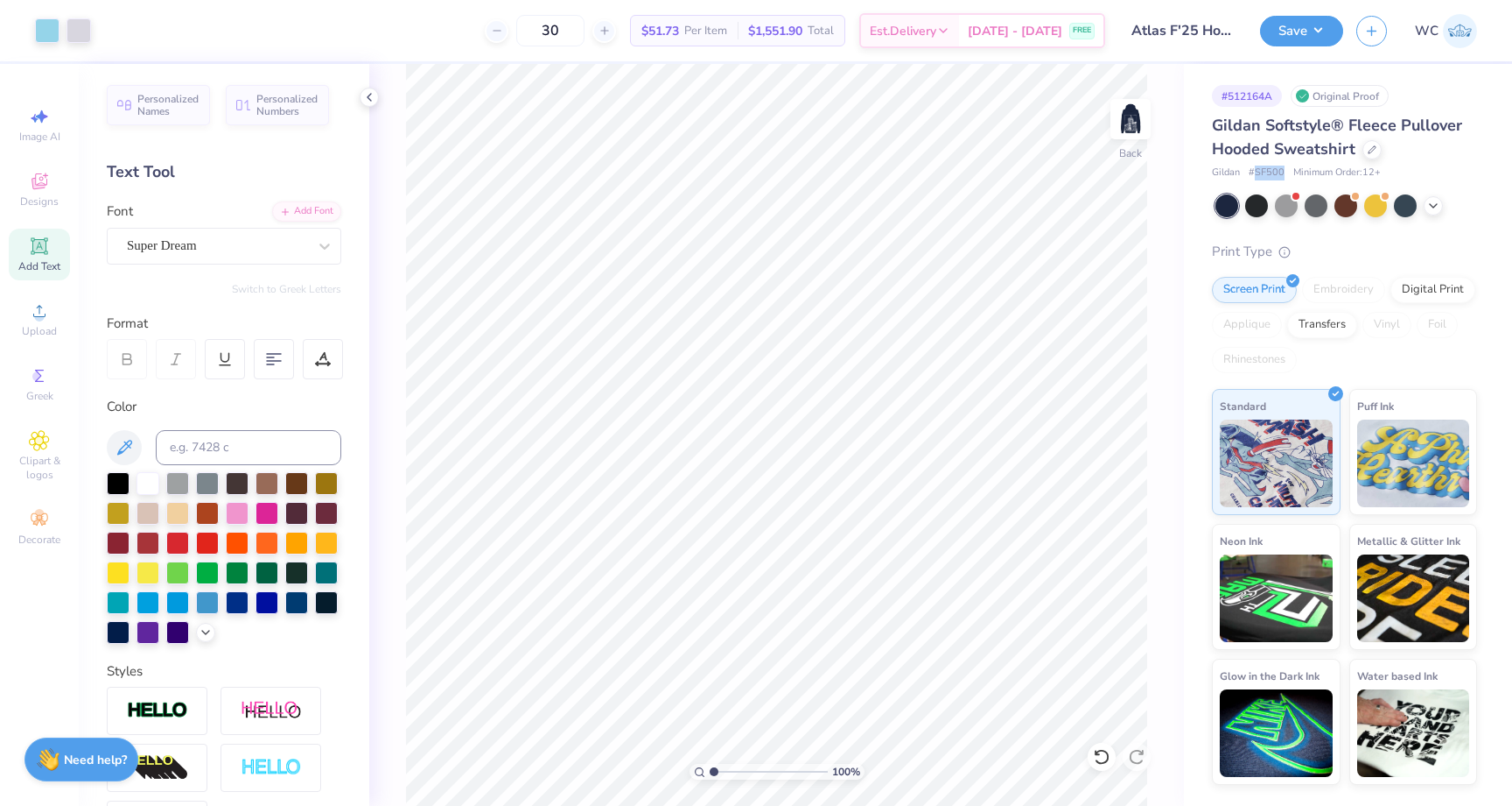
click at [1256, 175] on span "# SF500" at bounding box center [1267, 172] width 36 height 15
copy span "SF500"
